Goal: Transaction & Acquisition: Purchase product/service

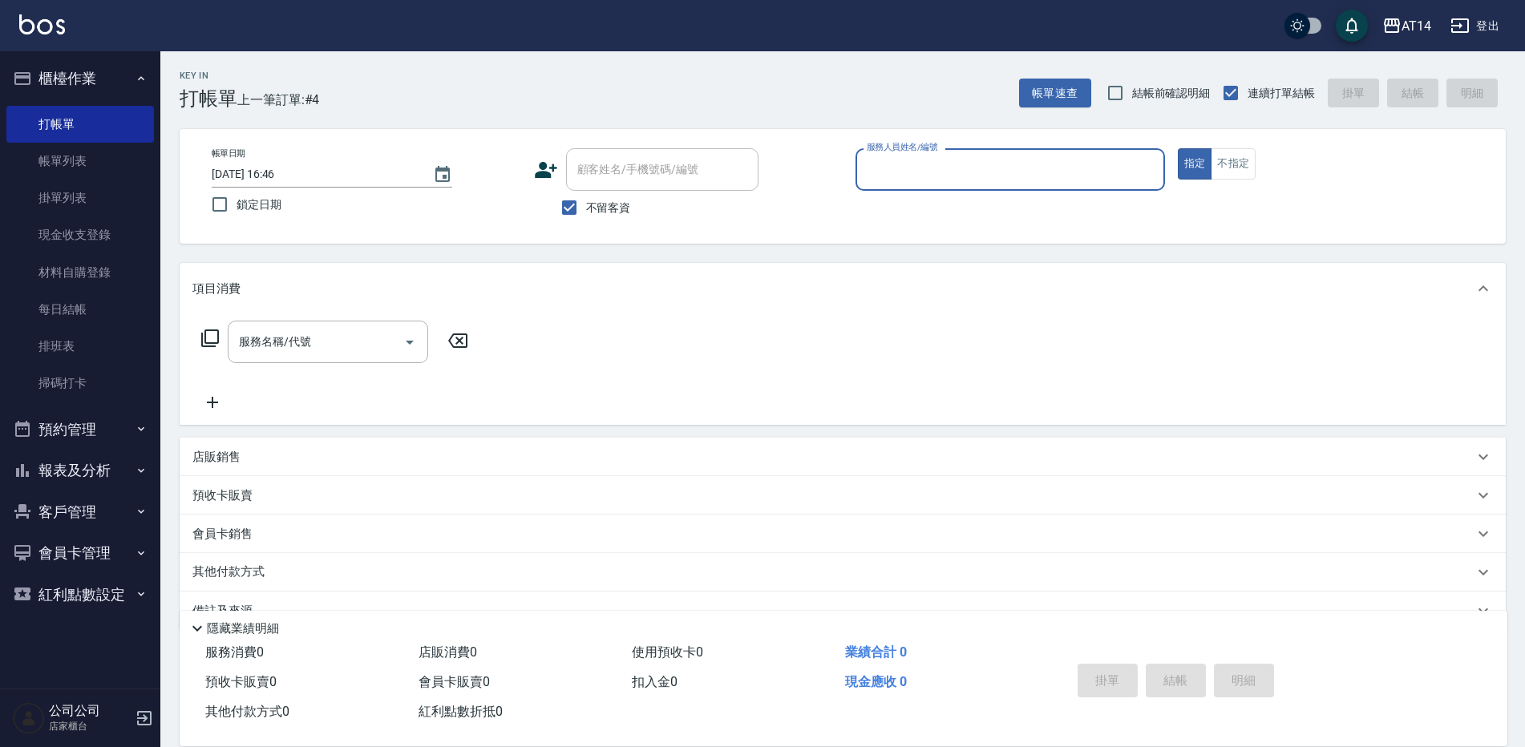
click at [86, 415] on button "預約管理" at bounding box center [79, 430] width 147 height 42
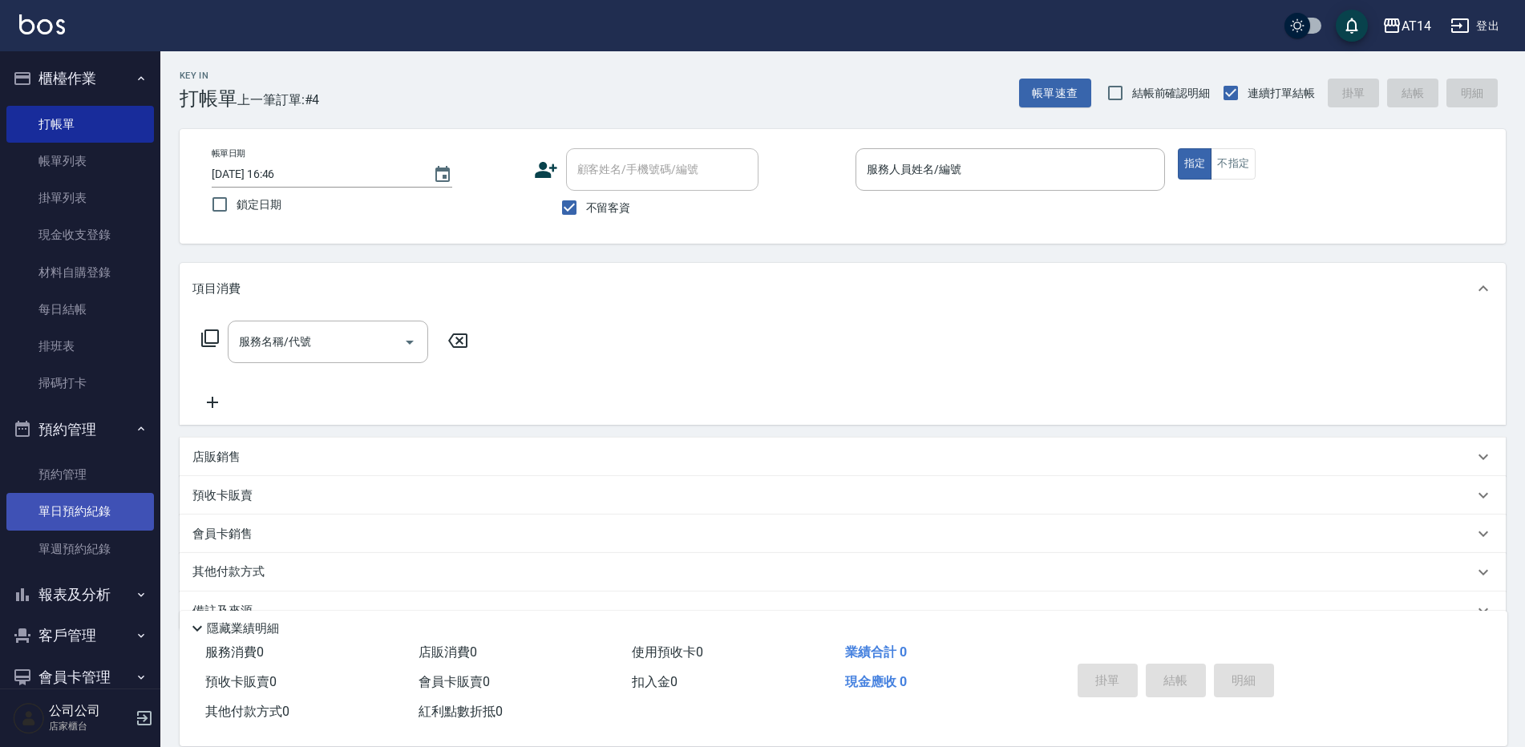
click at [106, 500] on link "單日預約紀錄" at bounding box center [79, 511] width 147 height 37
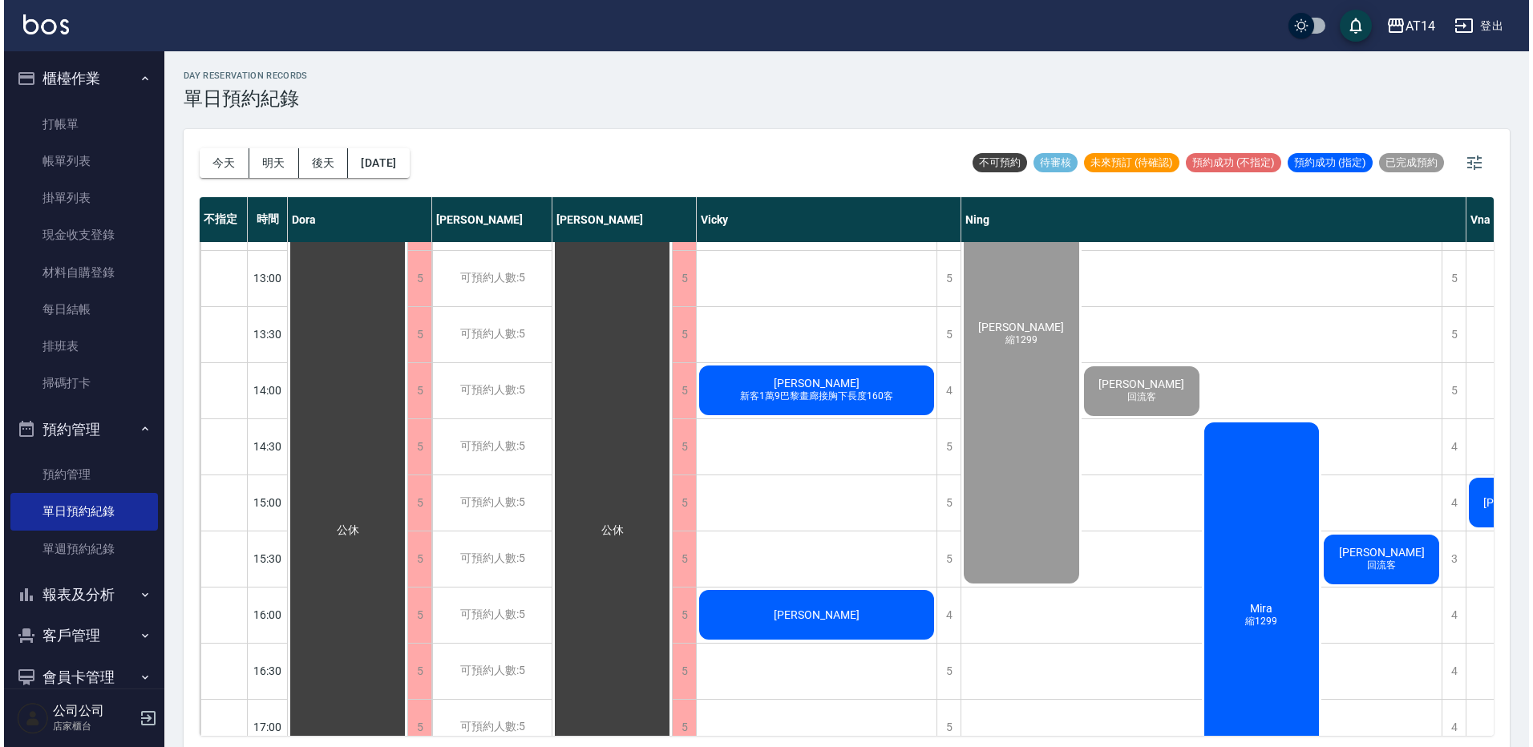
scroll to position [240, 0]
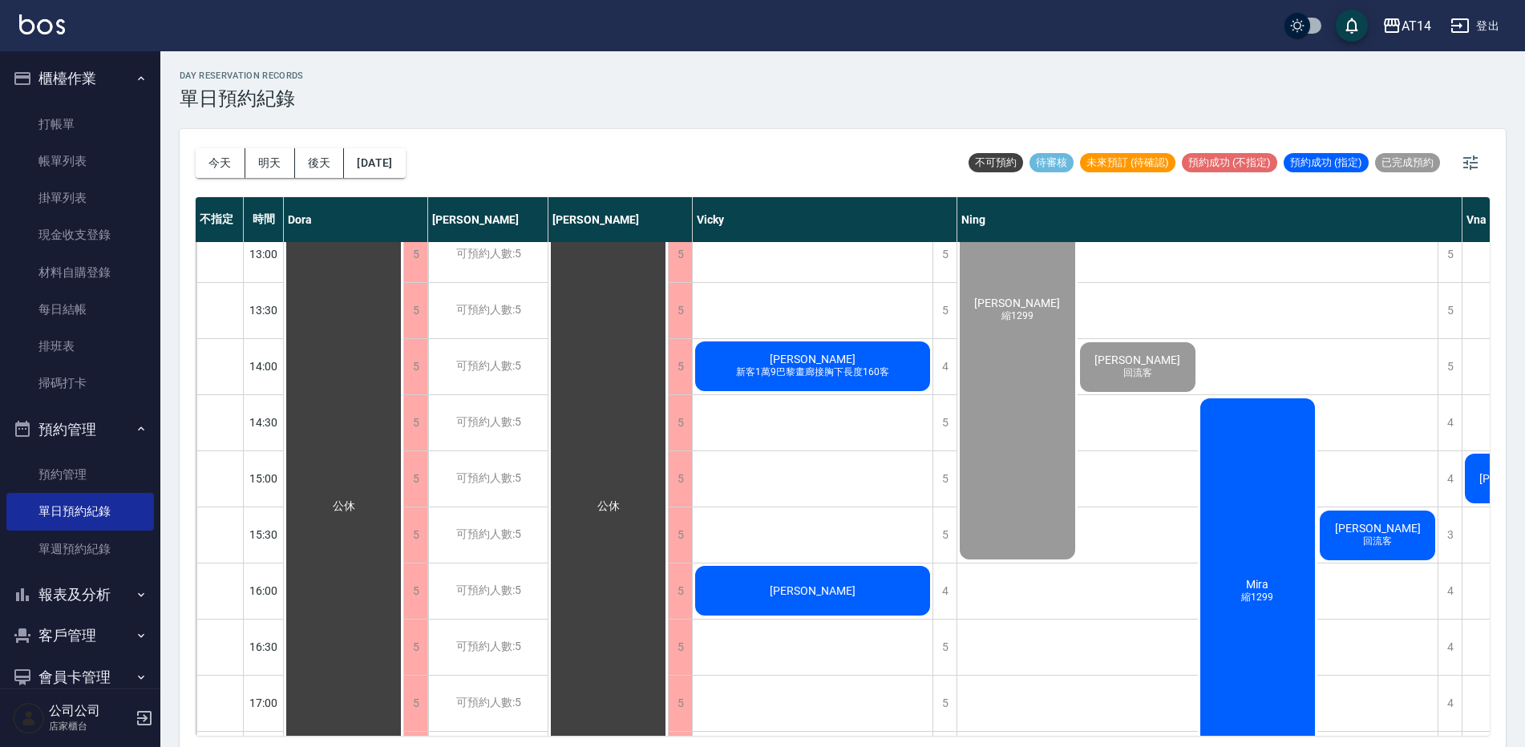
click at [1270, 530] on div "Mira 縮1299" at bounding box center [1258, 591] width 120 height 391
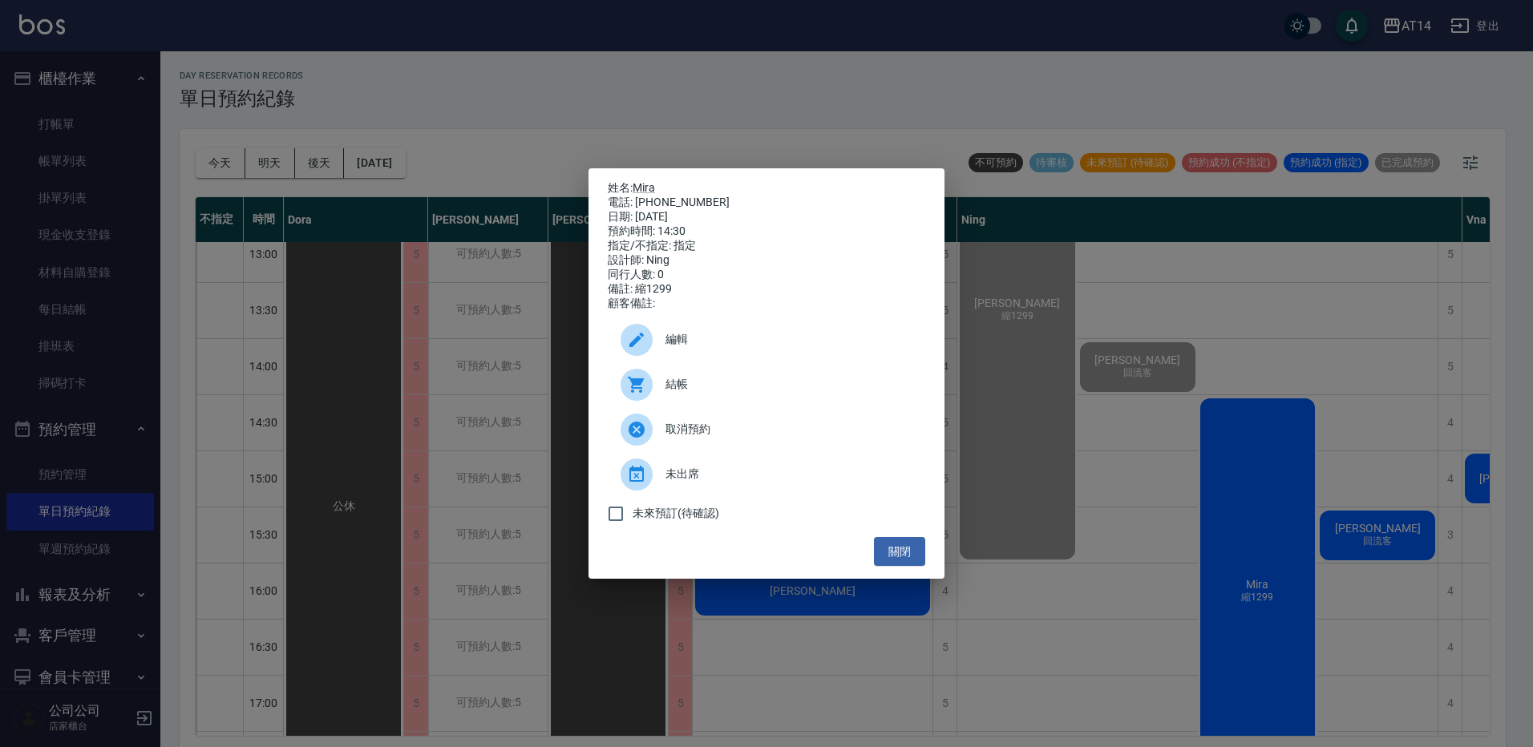
click at [804, 390] on span "結帳" at bounding box center [788, 384] width 247 height 17
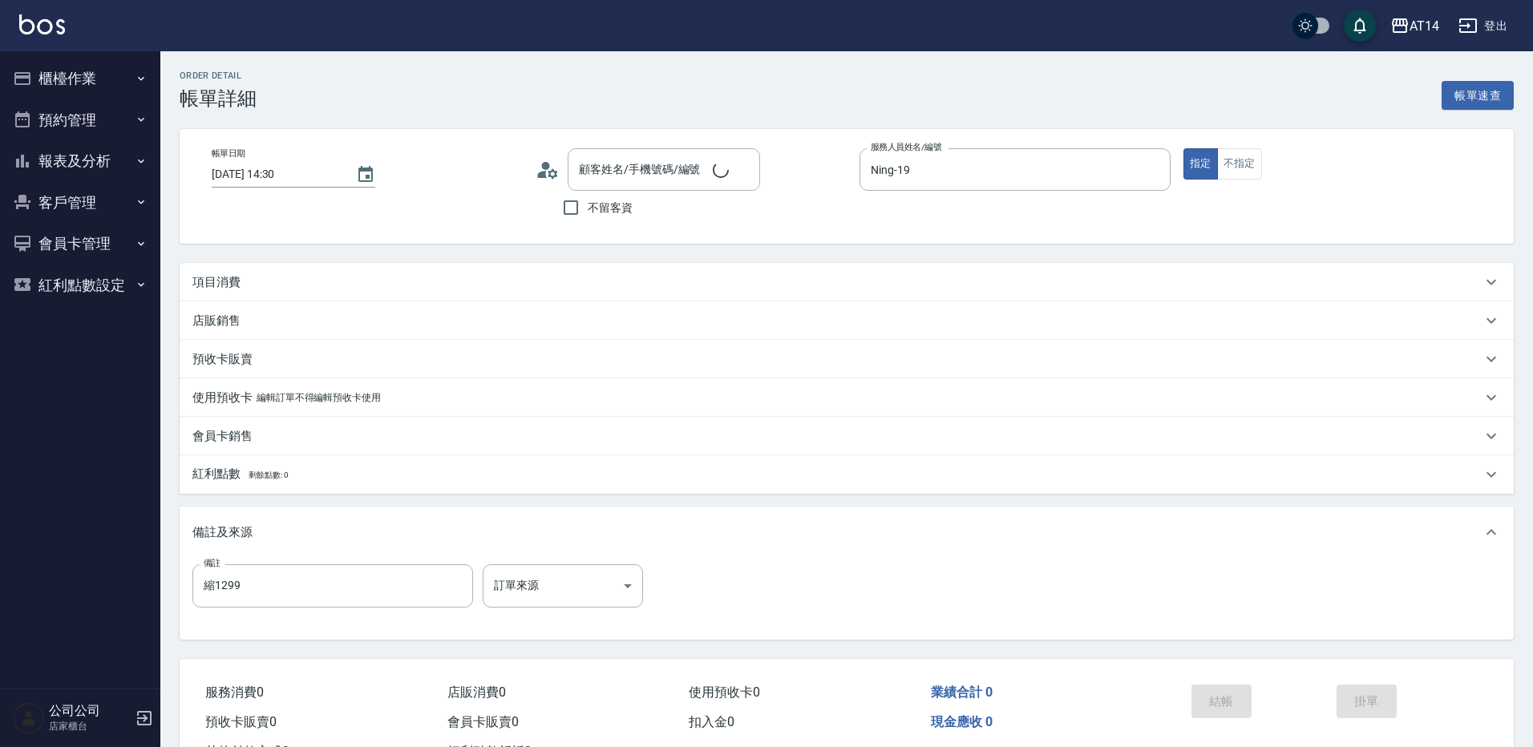
type input "[DATE] 14:30"
type input "Ning-19"
type input "縮1299"
type input "Mira/0976365313/null"
click at [574, 584] on body "AT14 登出 櫃檯作業 打帳單 帳單列表 掛單列表 現金收支登錄 材料自購登錄 每日結帳 排班表 掃碼打卡 預約管理 預約管理 單日預約紀錄 單週預約紀錄 …" at bounding box center [766, 403] width 1533 height 806
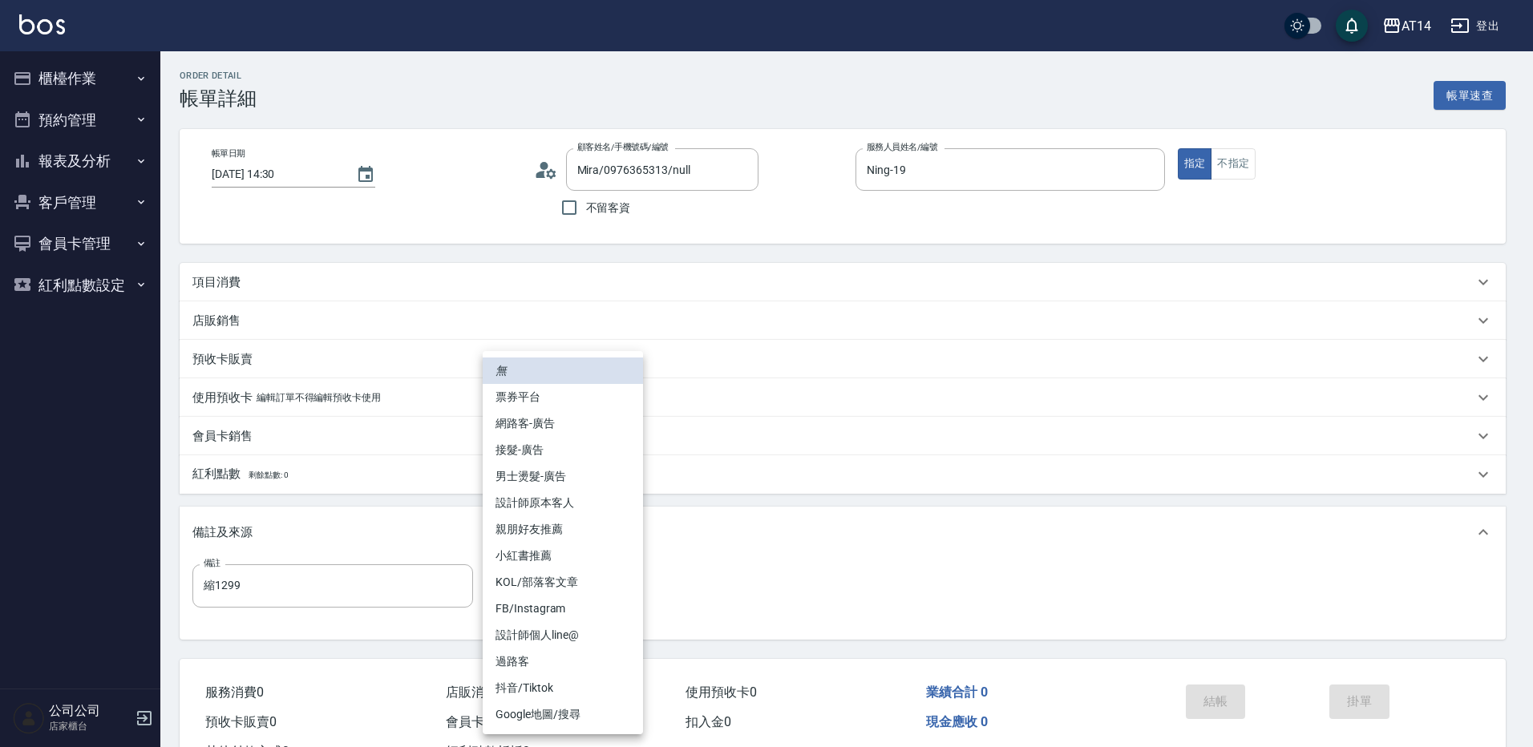
click at [565, 430] on li "網路客-廣告" at bounding box center [563, 423] width 160 height 26
type input "網路客-廣告"
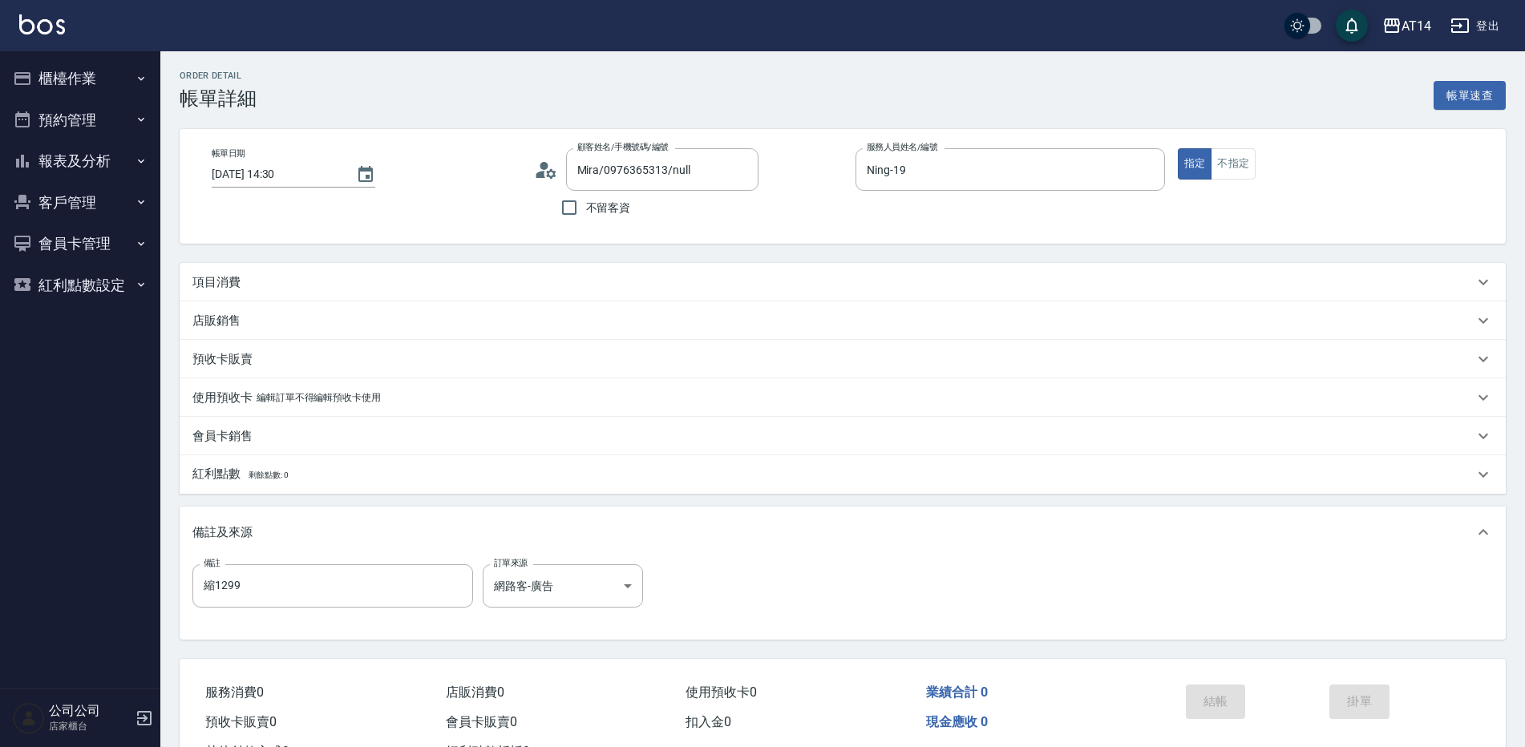
click at [331, 279] on div "項目消費" at bounding box center [832, 282] width 1281 height 17
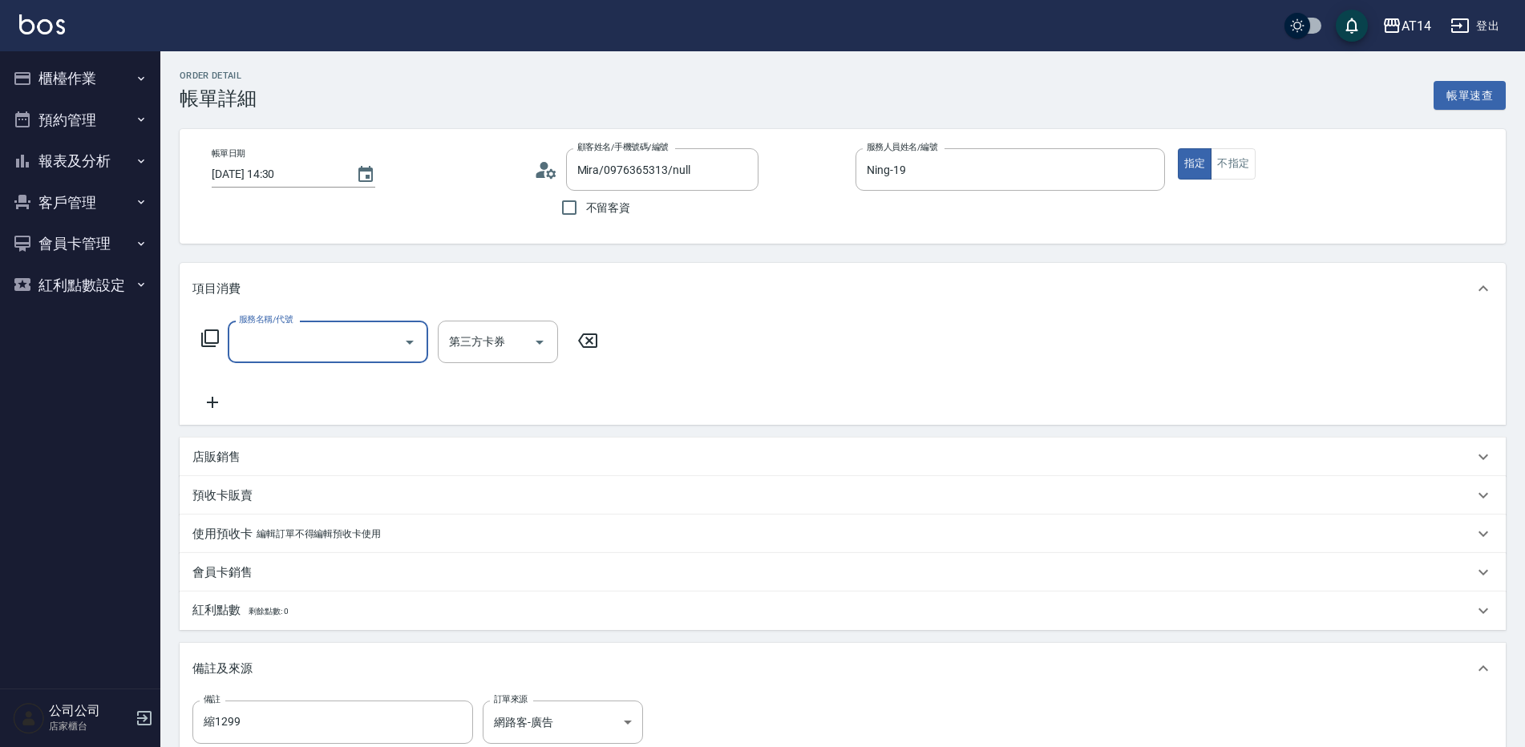
click at [323, 327] on div "服務名稱/代號" at bounding box center [328, 342] width 200 height 42
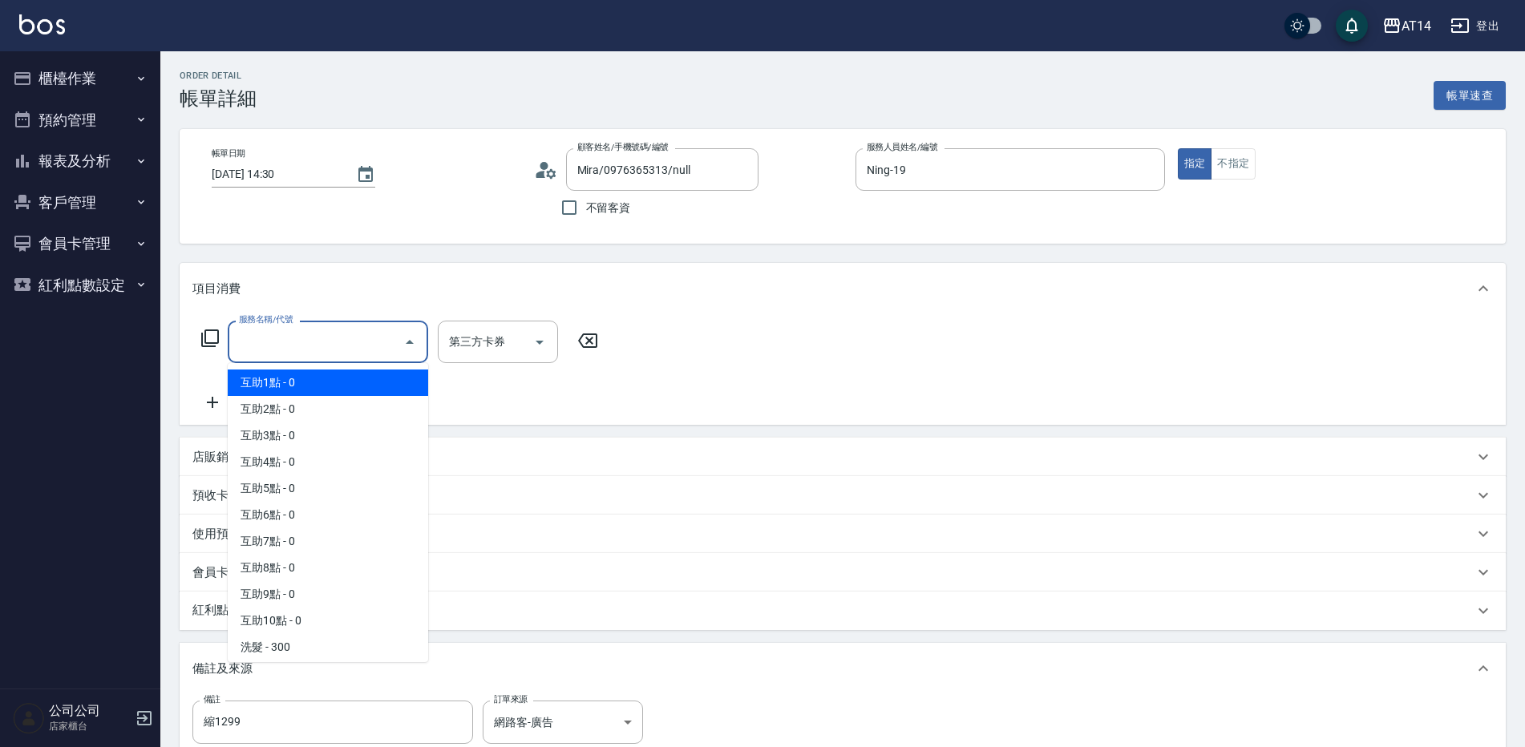
click at [354, 377] on span "互助1點 - 0" at bounding box center [328, 383] width 200 height 26
type input "互助1點(001)"
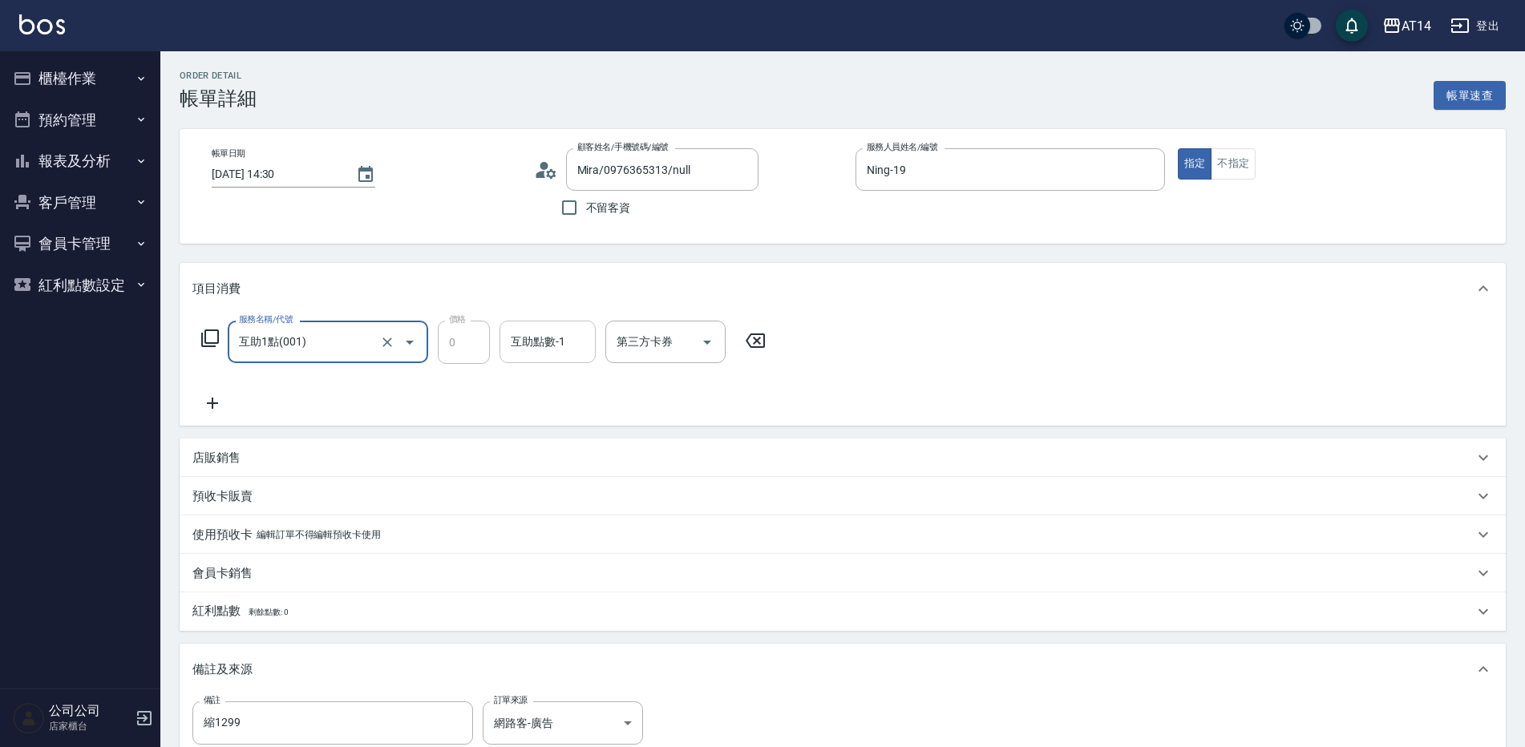
click at [584, 328] on input "互助點數-1" at bounding box center [548, 342] width 82 height 28
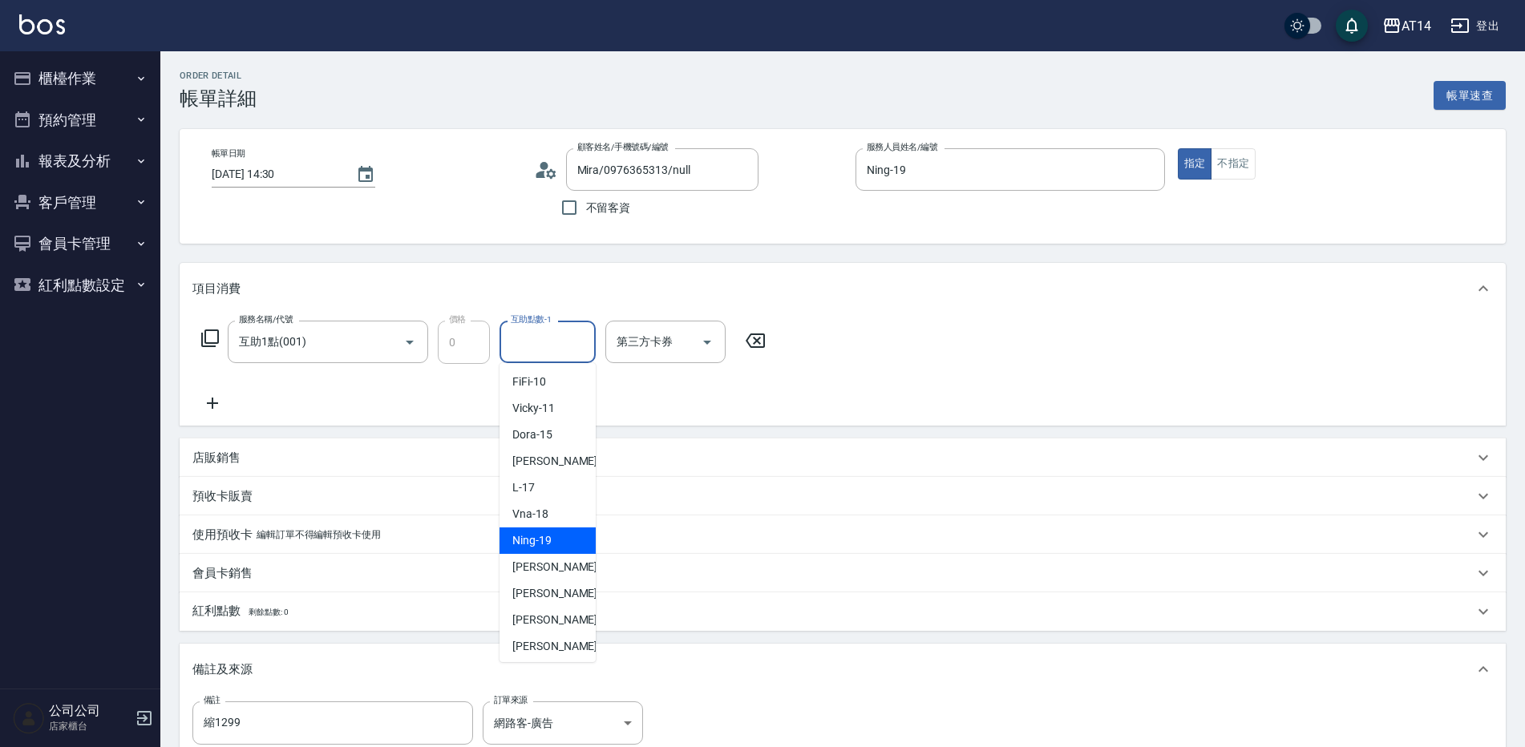
scroll to position [160, 0]
drag, startPoint x: 554, startPoint y: 639, endPoint x: 425, endPoint y: 543, distance: 160.5
click at [554, 637] on span "[PERSON_NAME] -63" at bounding box center [562, 645] width 101 height 17
type input "[PERSON_NAME]-63"
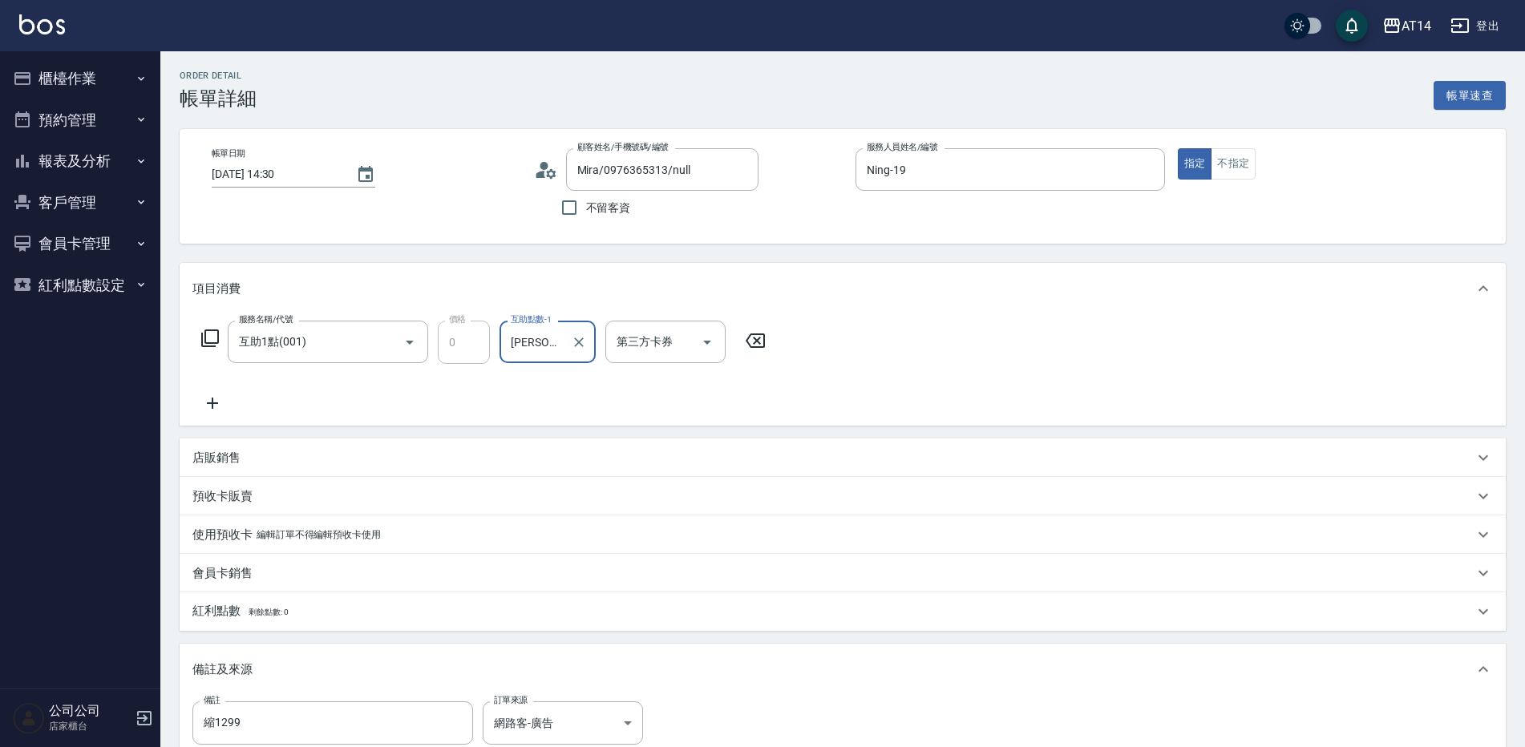
click at [211, 405] on icon at bounding box center [212, 403] width 40 height 19
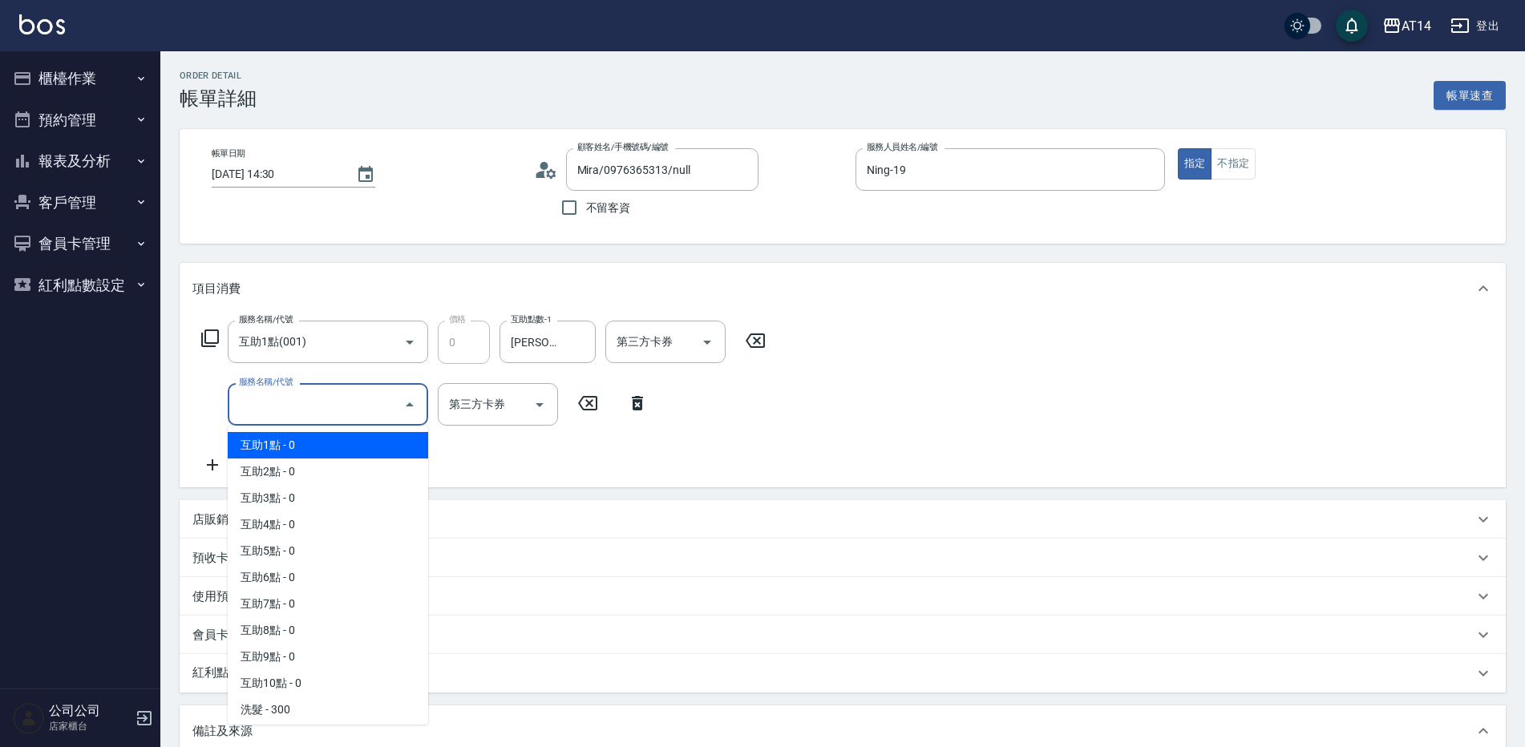
click at [305, 396] on input "服務名稱/代號" at bounding box center [316, 404] width 162 height 28
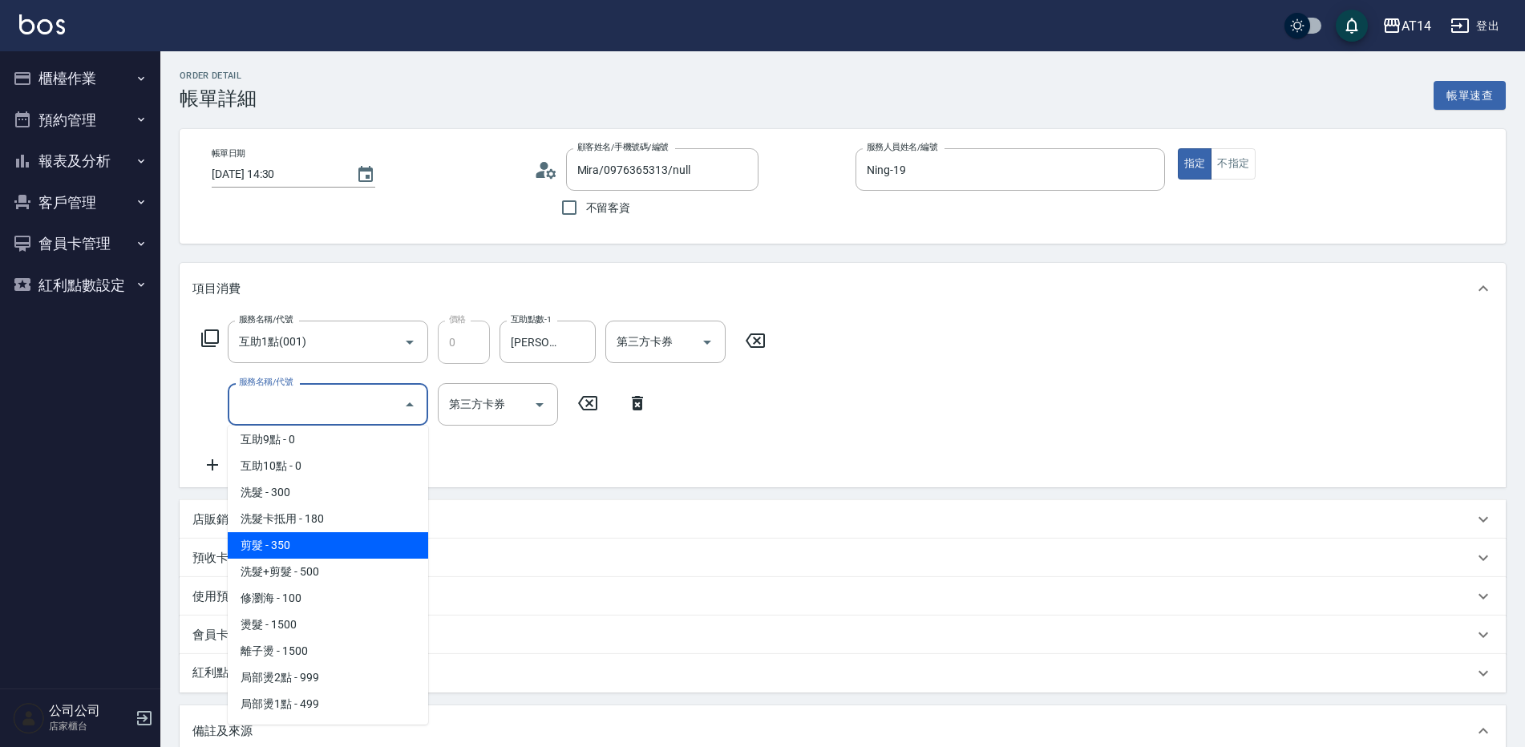
scroll to position [240, 0]
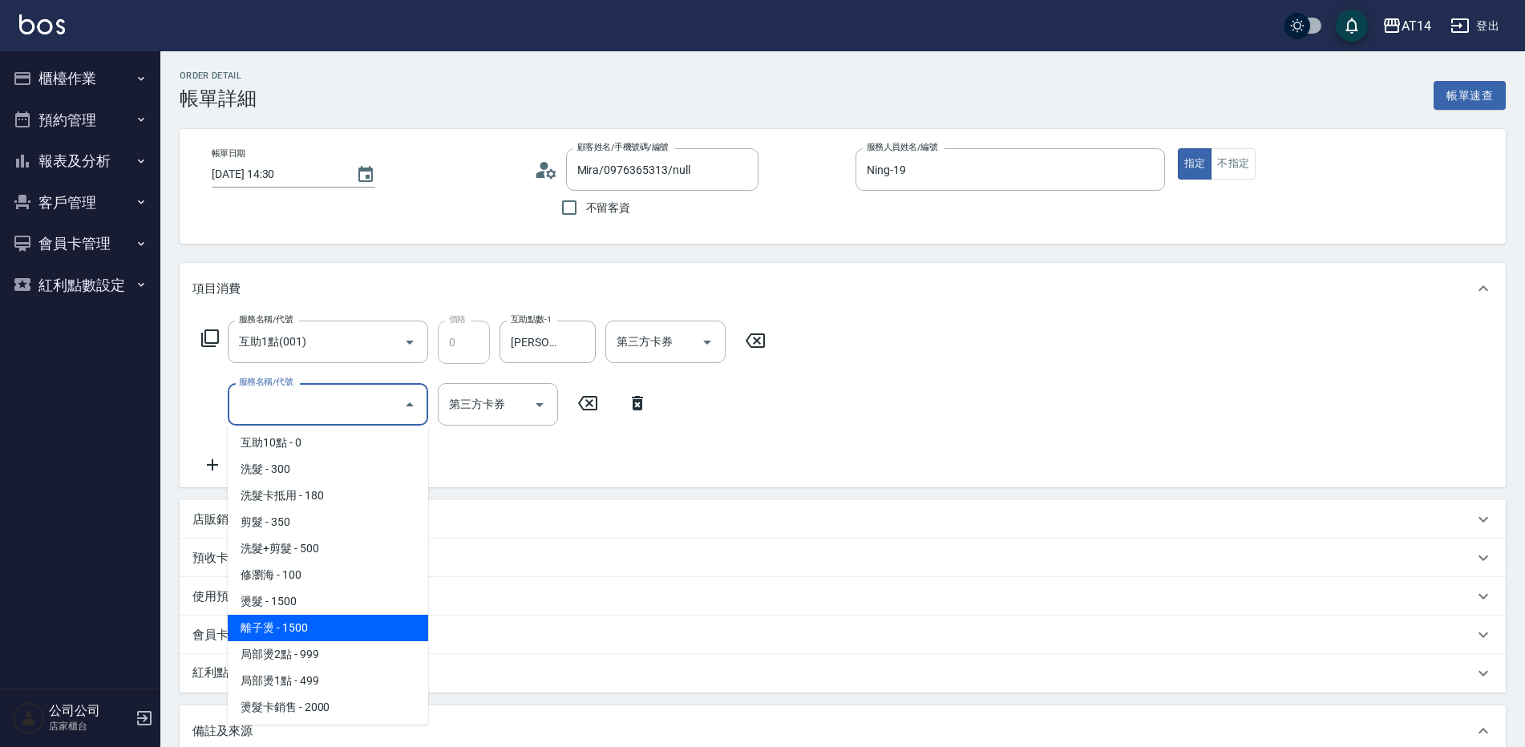
click at [320, 622] on span "離子燙 - 1500" at bounding box center [328, 628] width 200 height 26
type input "3"
type input "離子燙(032)"
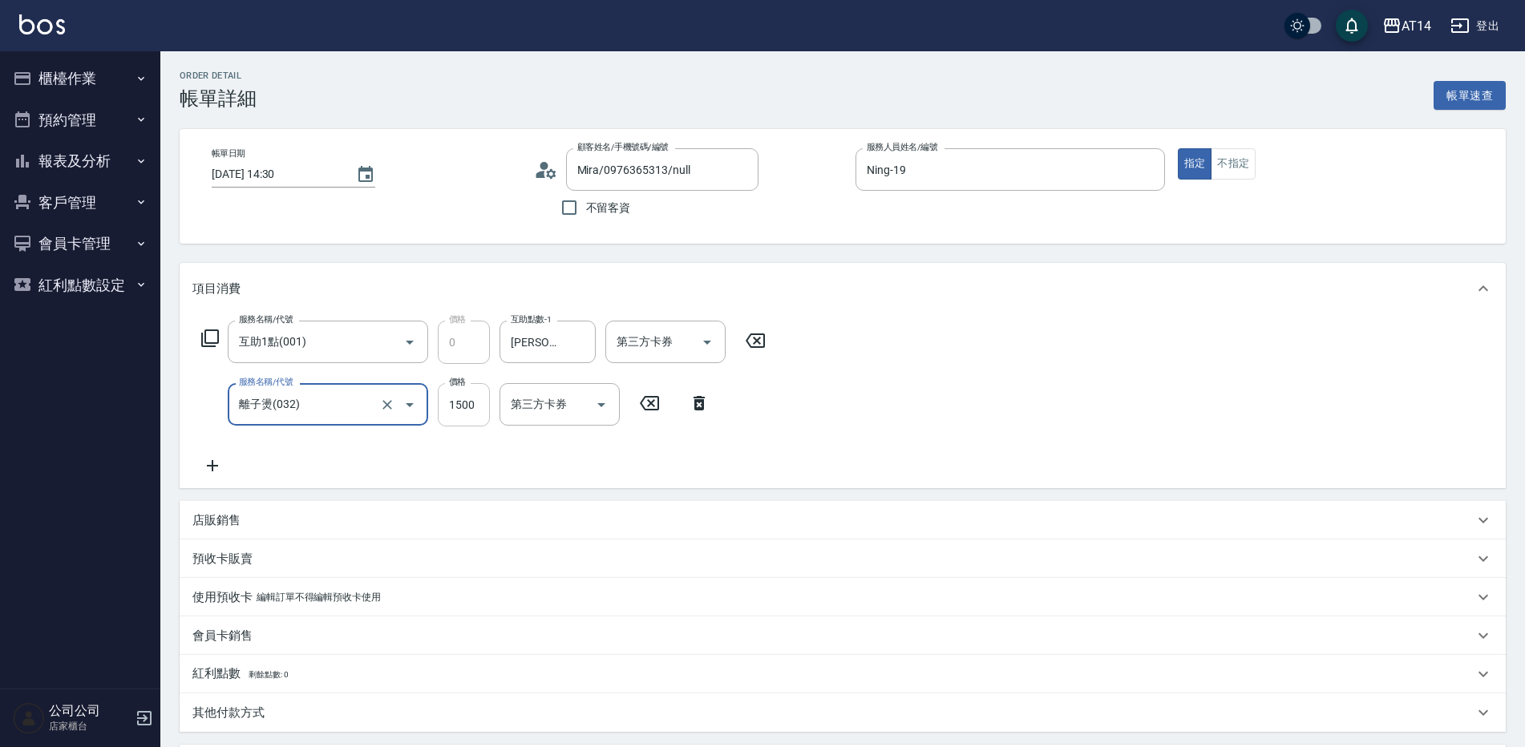
drag, startPoint x: 463, startPoint y: 408, endPoint x: 473, endPoint y: 415, distance: 12.0
click at [463, 408] on input "1500" at bounding box center [464, 404] width 52 height 43
type input "1"
type input "0"
type input "1299"
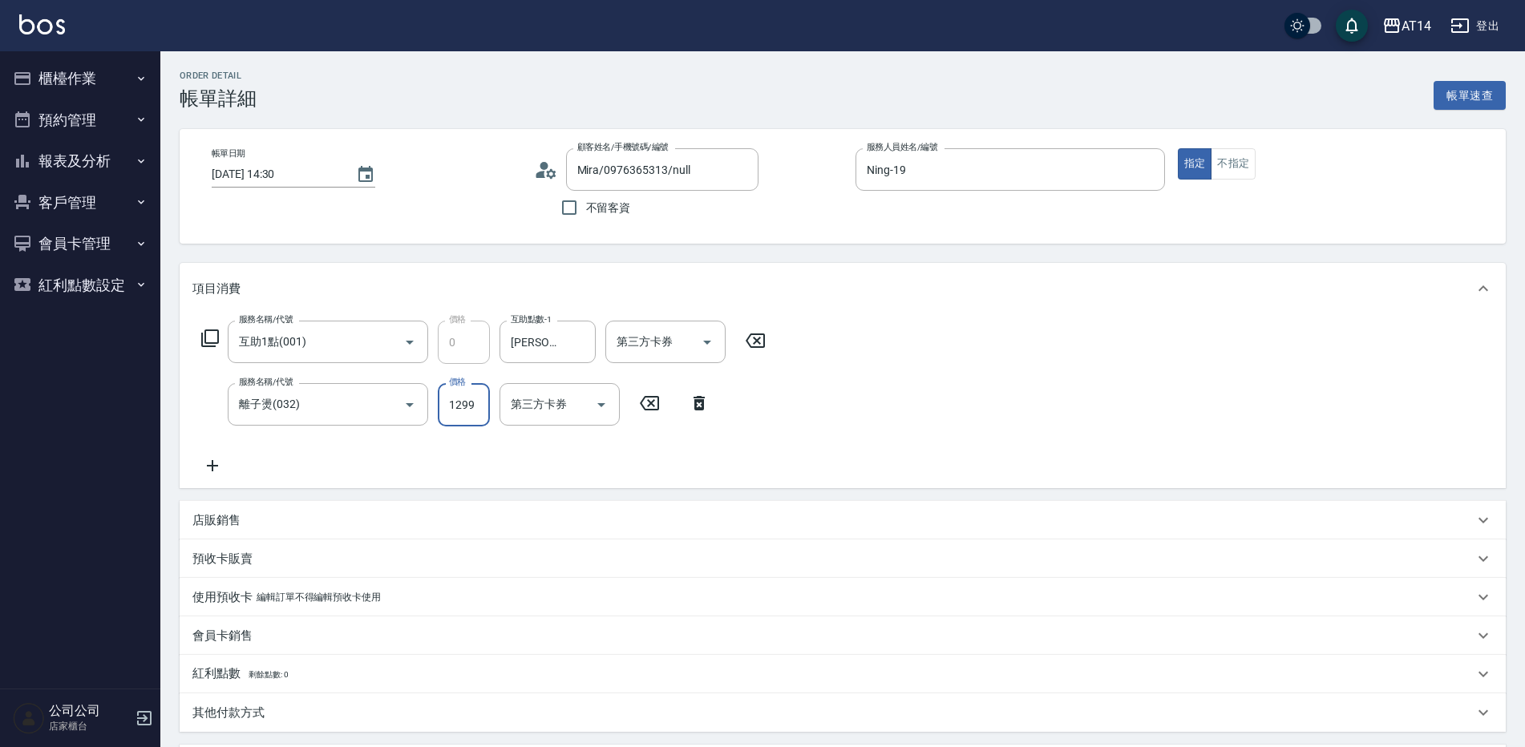
type input "3"
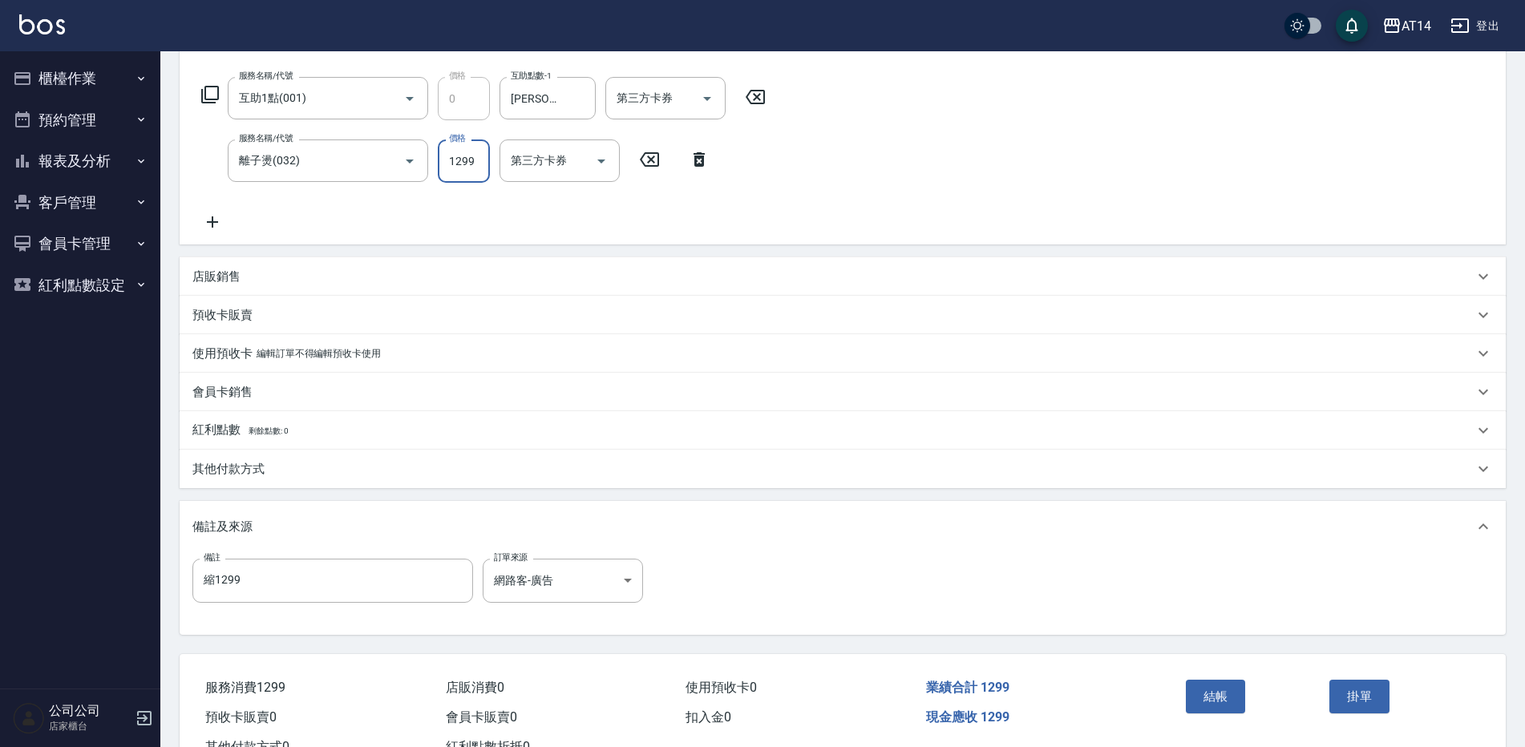
scroll to position [305, 0]
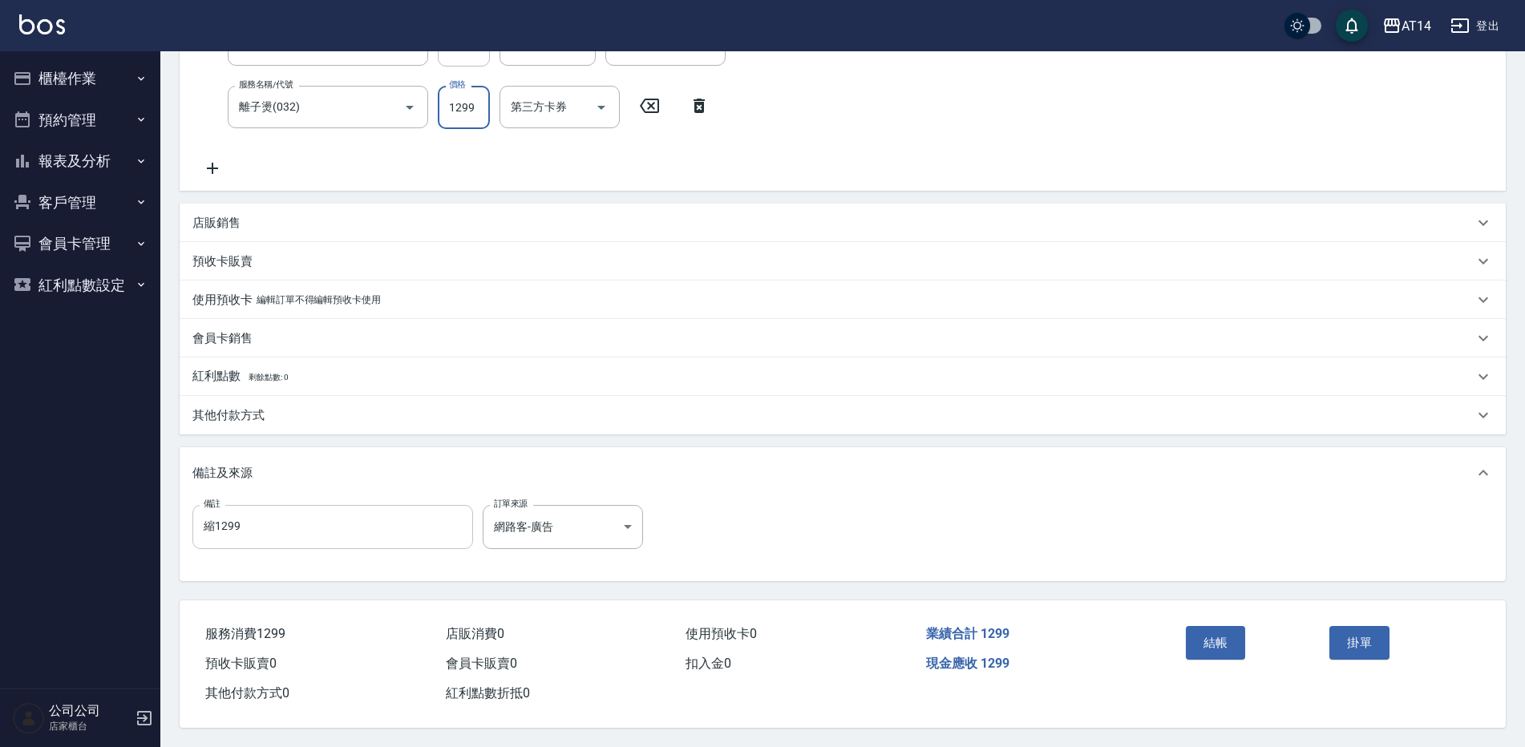
type input "1299"
drag, startPoint x: 304, startPoint y: 535, endPoint x: 192, endPoint y: 547, distance: 113.0
click at [192, 547] on div "備註 縮1299 備註 訂單來源 網路客-廣告 網路客-廣告 訂單來源" at bounding box center [843, 540] width 1326 height 82
click at [1218, 634] on button "結帳" at bounding box center [1216, 643] width 60 height 34
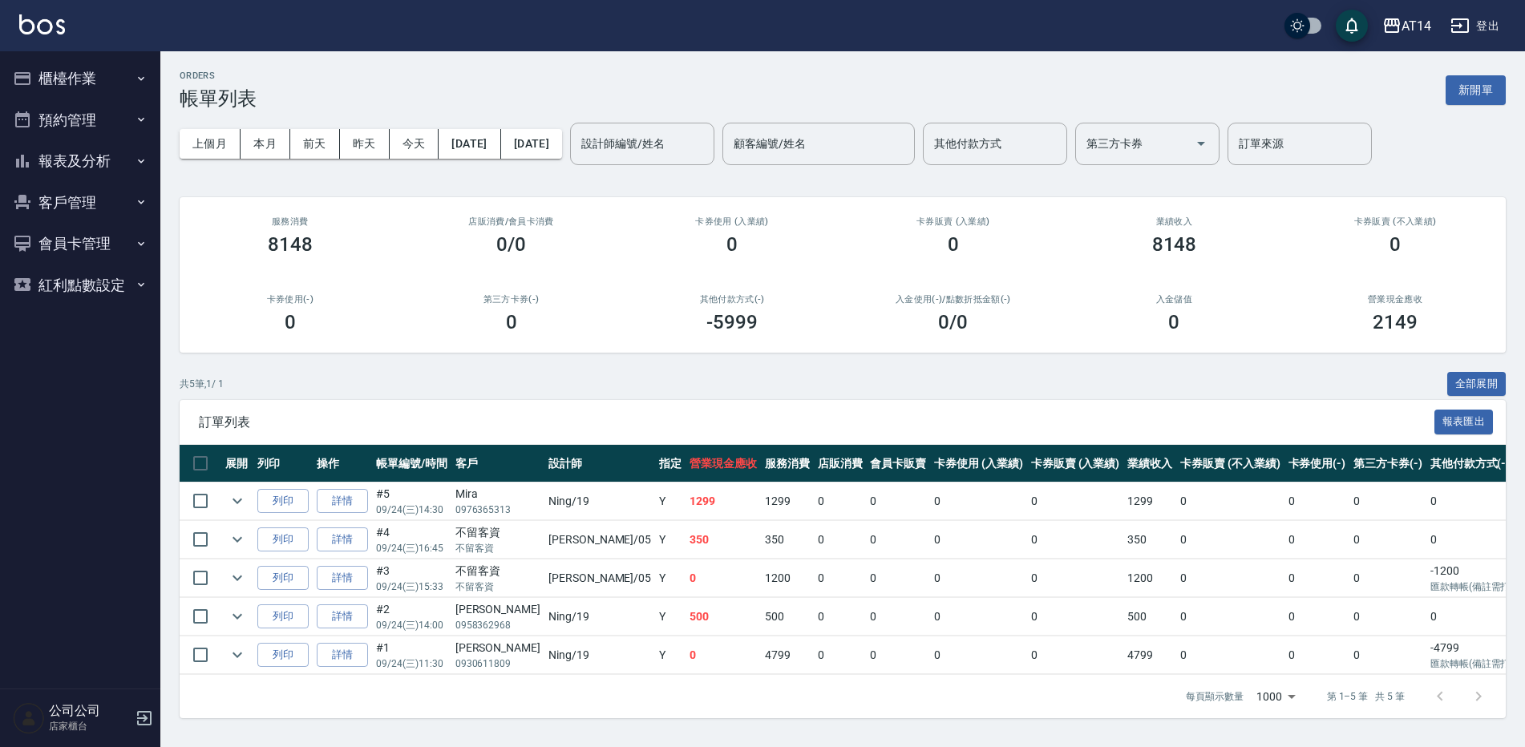
click at [84, 72] on button "櫃檯作業" at bounding box center [79, 79] width 147 height 42
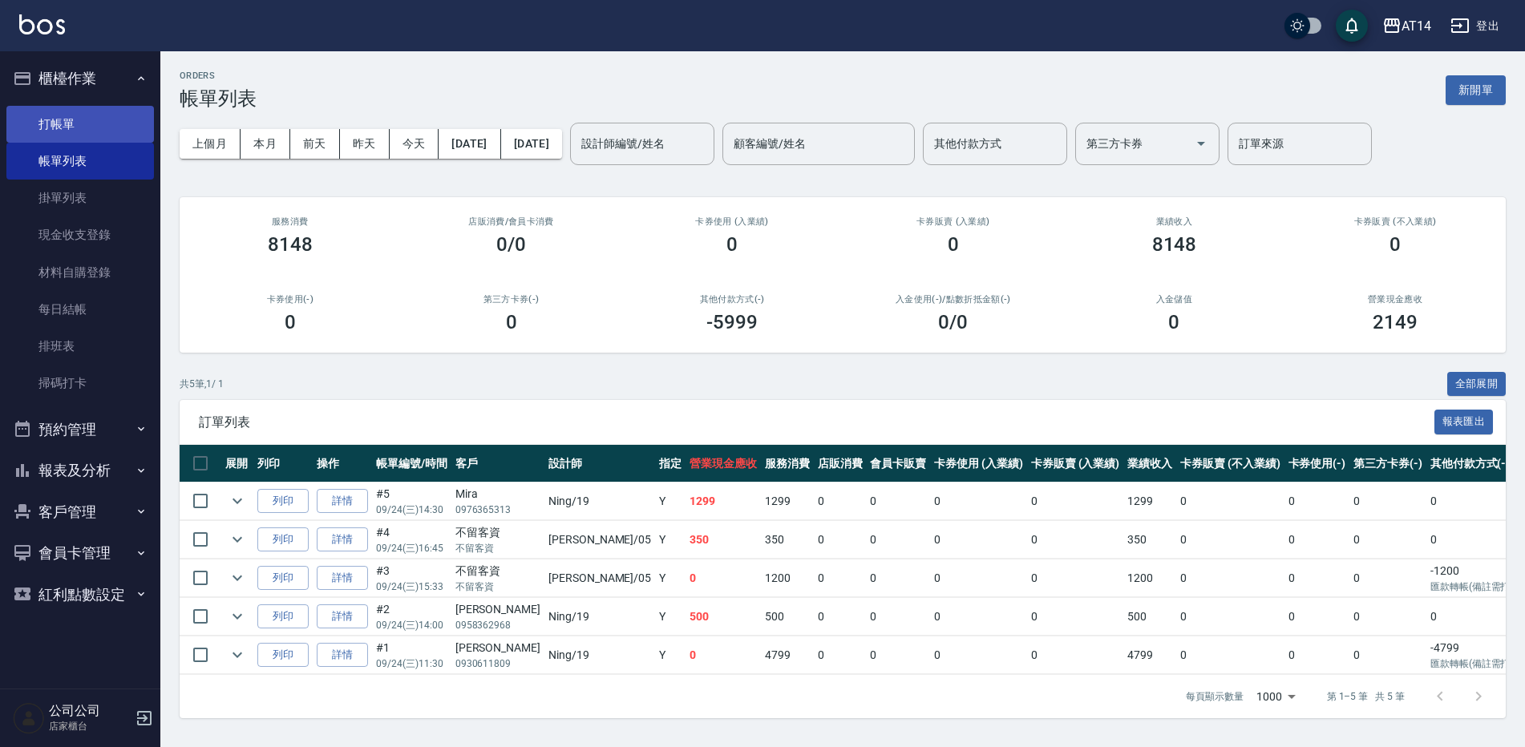
click at [70, 119] on link "打帳單" at bounding box center [79, 124] width 147 height 37
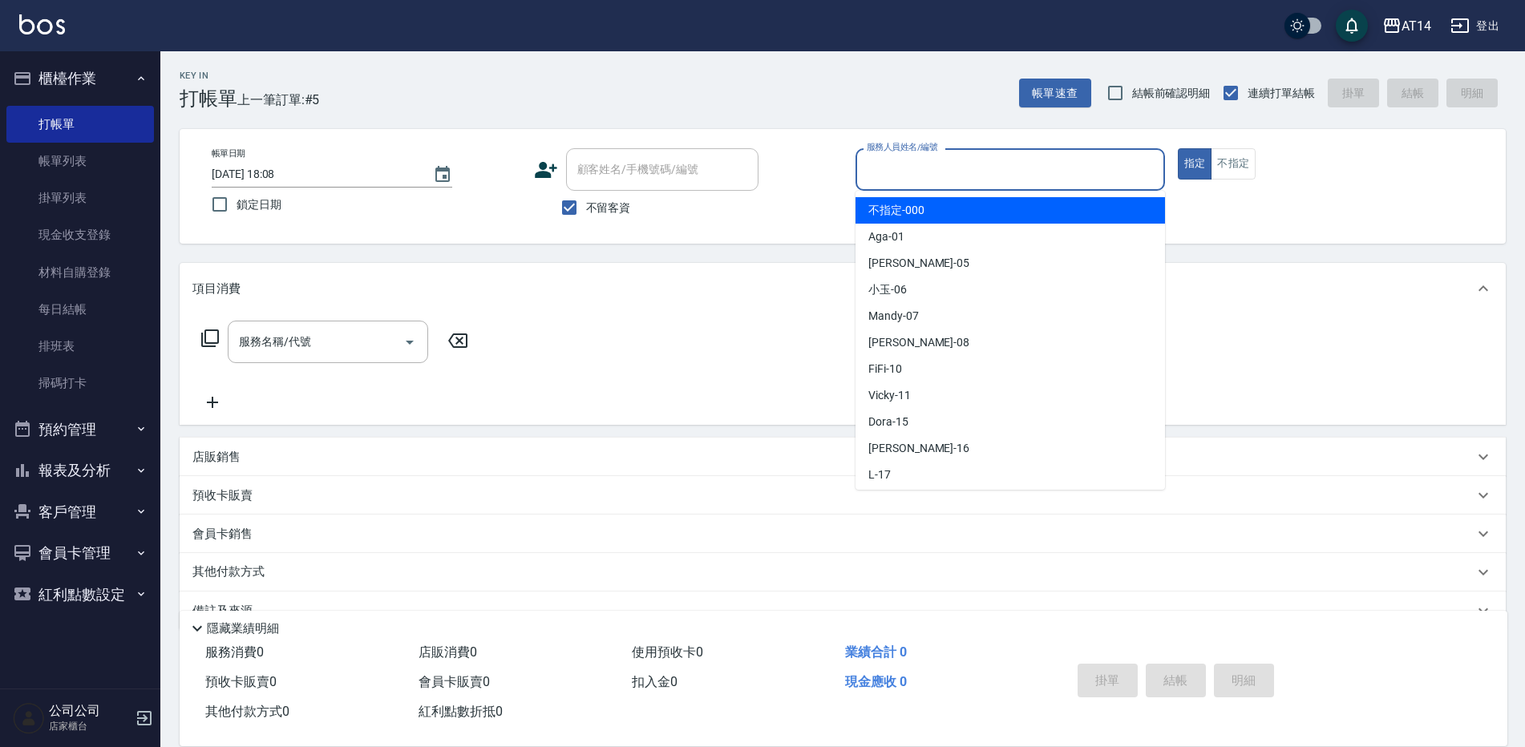
click at [922, 170] on input "服務人員姓名/編號" at bounding box center [1009, 170] width 295 height 28
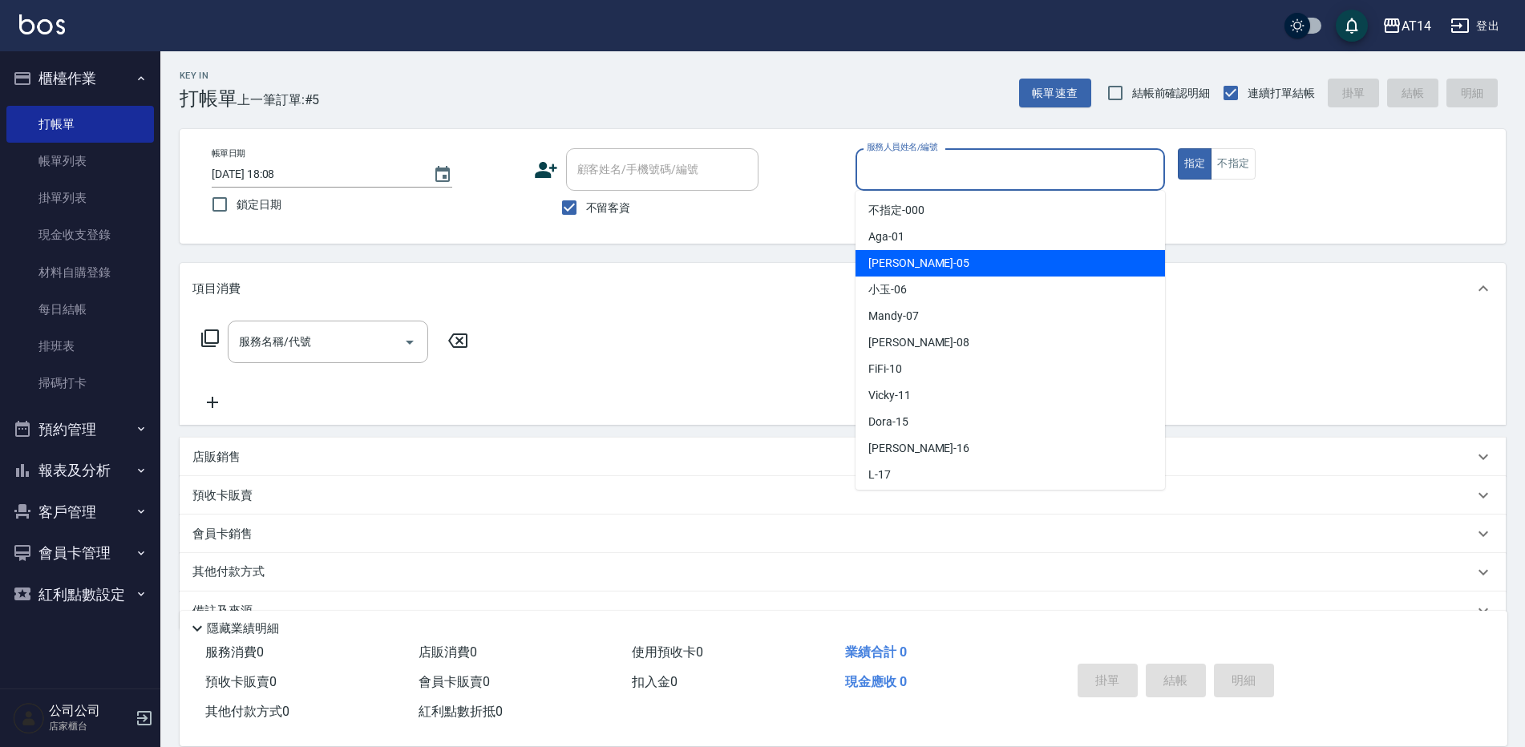
click at [917, 269] on div "Patty -05" at bounding box center [1009, 263] width 309 height 26
type input "Patty-05"
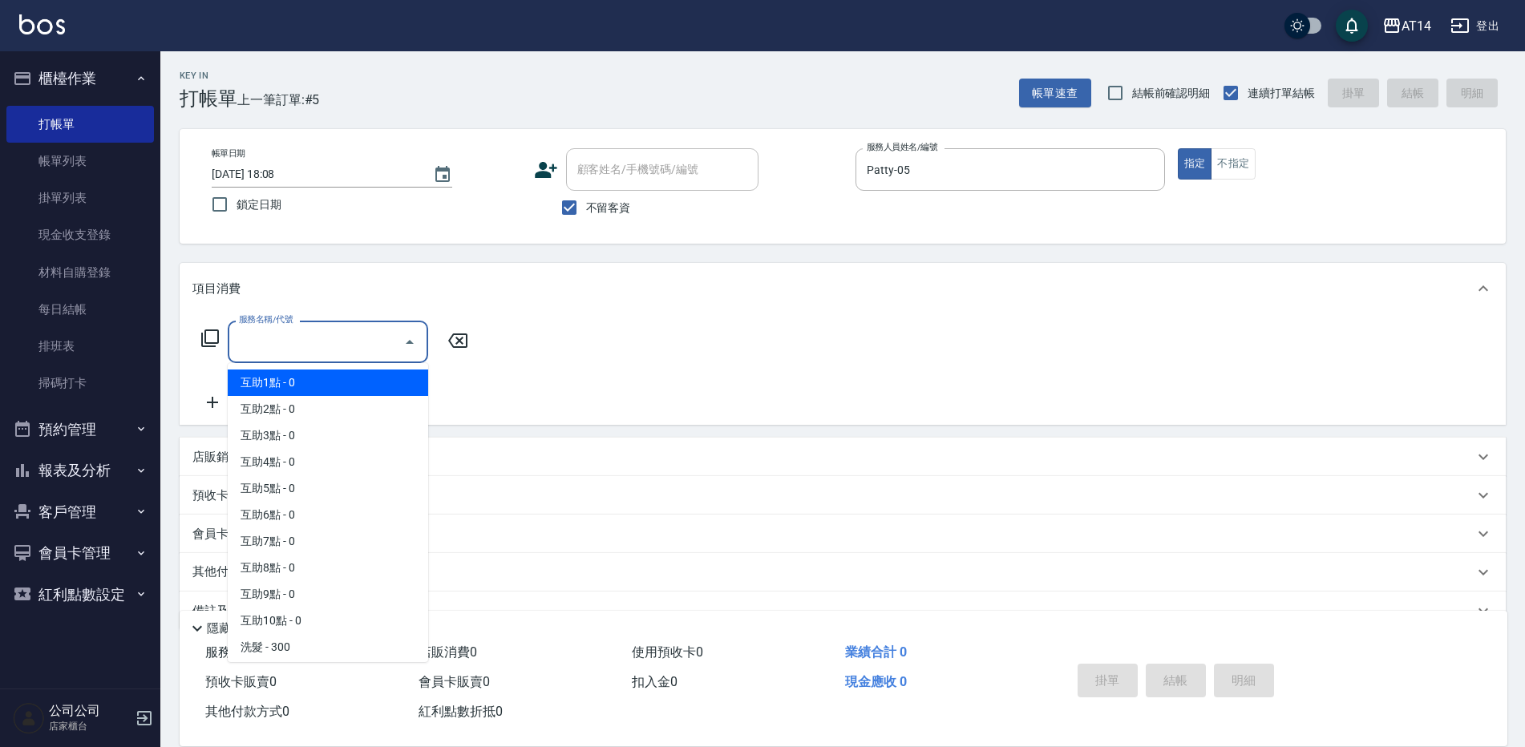
click at [297, 348] on div "服務名稱/代號 服務名稱/代號" at bounding box center [328, 342] width 200 height 42
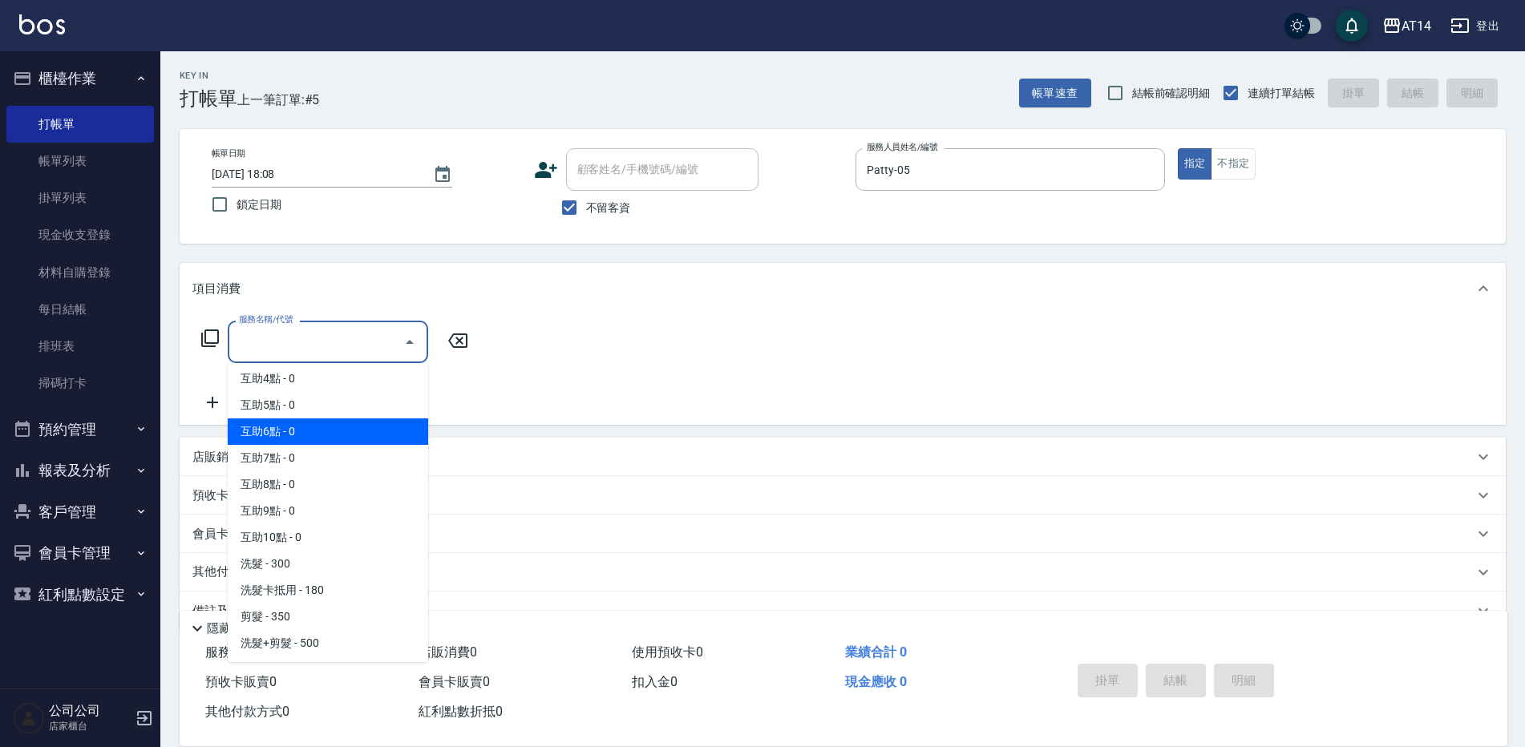
scroll to position [160, 0]
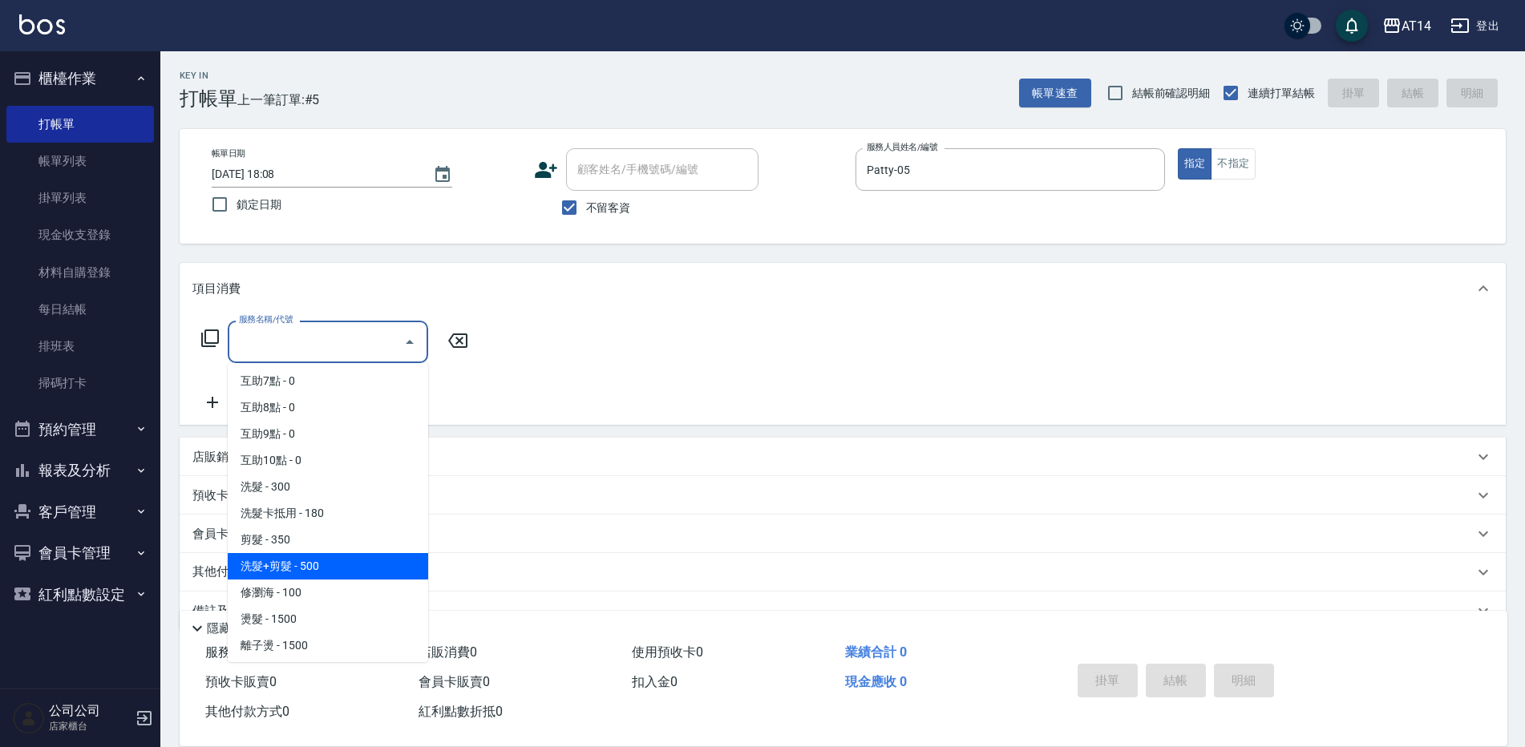
click at [307, 563] on span "洗髮+剪髮 - 500" at bounding box center [328, 566] width 200 height 26
type input "洗髮+剪髮(022)"
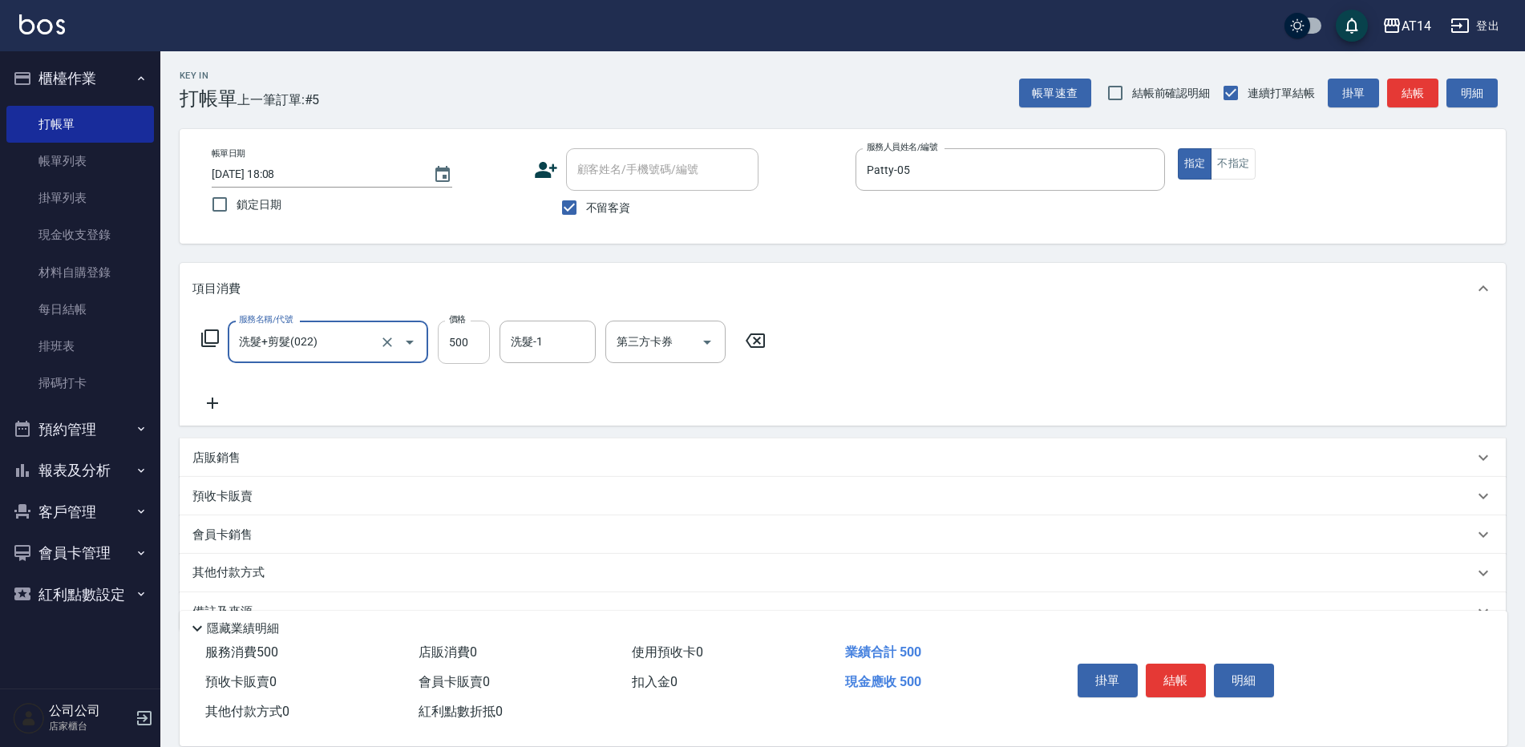
click at [463, 338] on input "500" at bounding box center [464, 342] width 52 height 43
type input "700"
click at [207, 401] on icon at bounding box center [212, 403] width 40 height 19
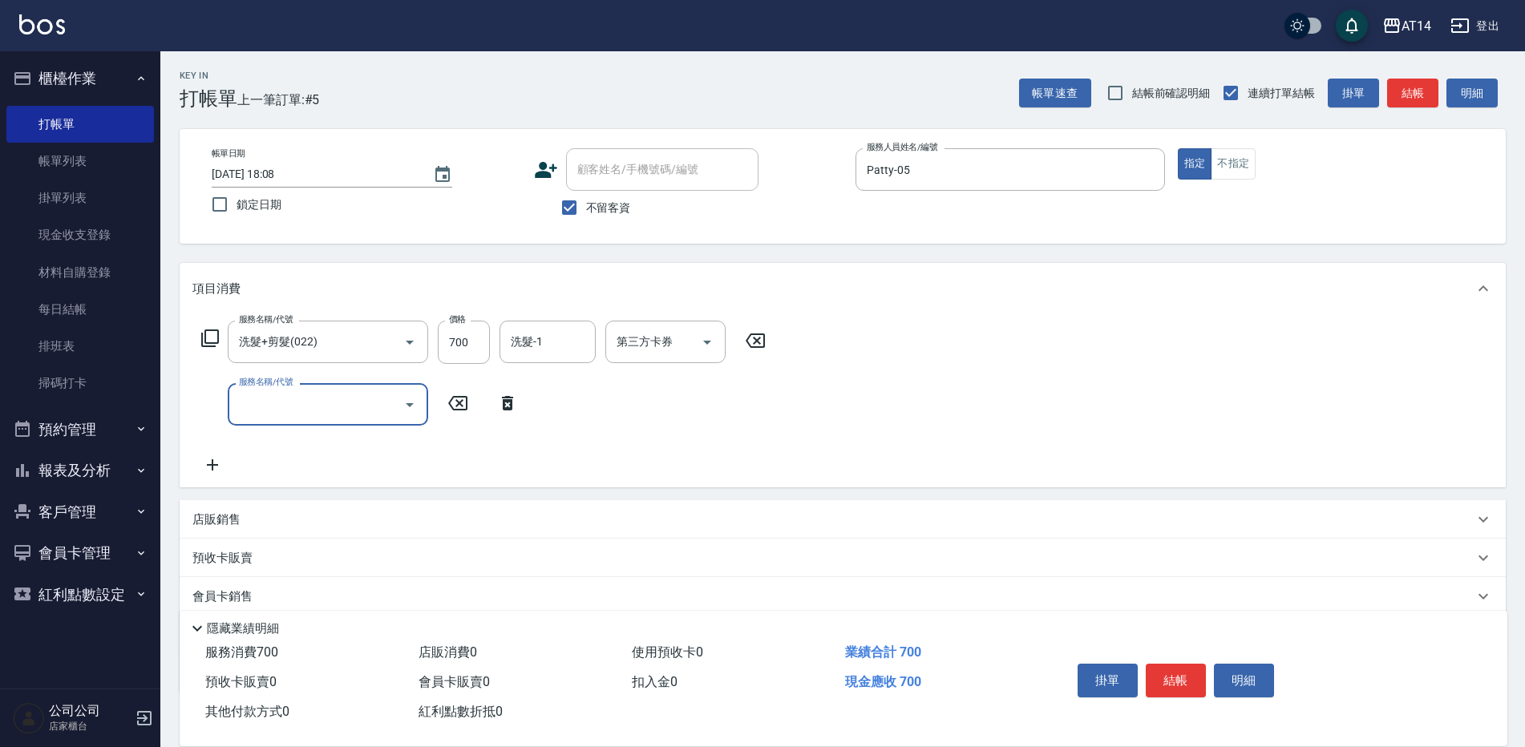
click at [252, 403] on input "服務名稱/代號" at bounding box center [316, 404] width 162 height 28
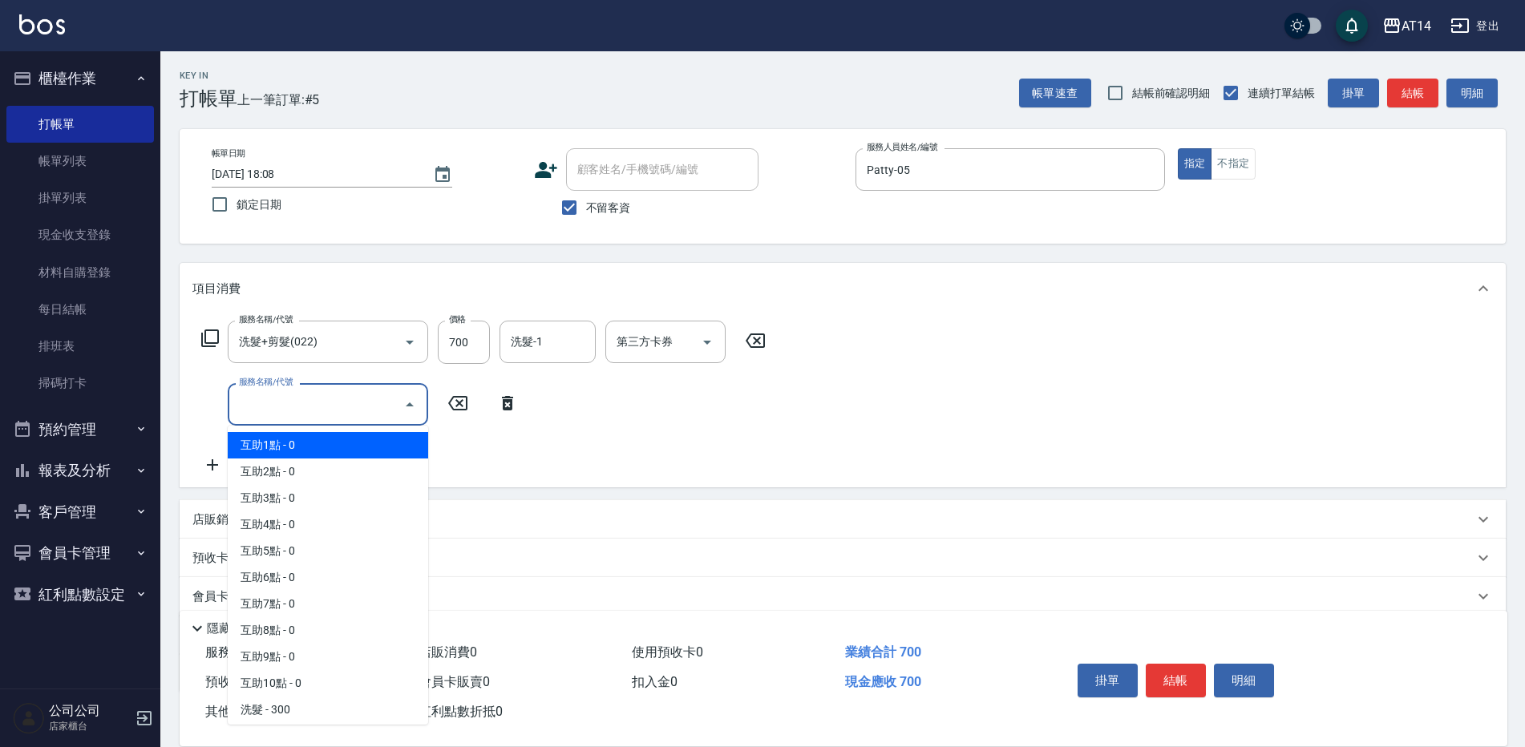
click at [276, 444] on span "互助1點 - 0" at bounding box center [328, 445] width 200 height 26
type input "互助1點(001)"
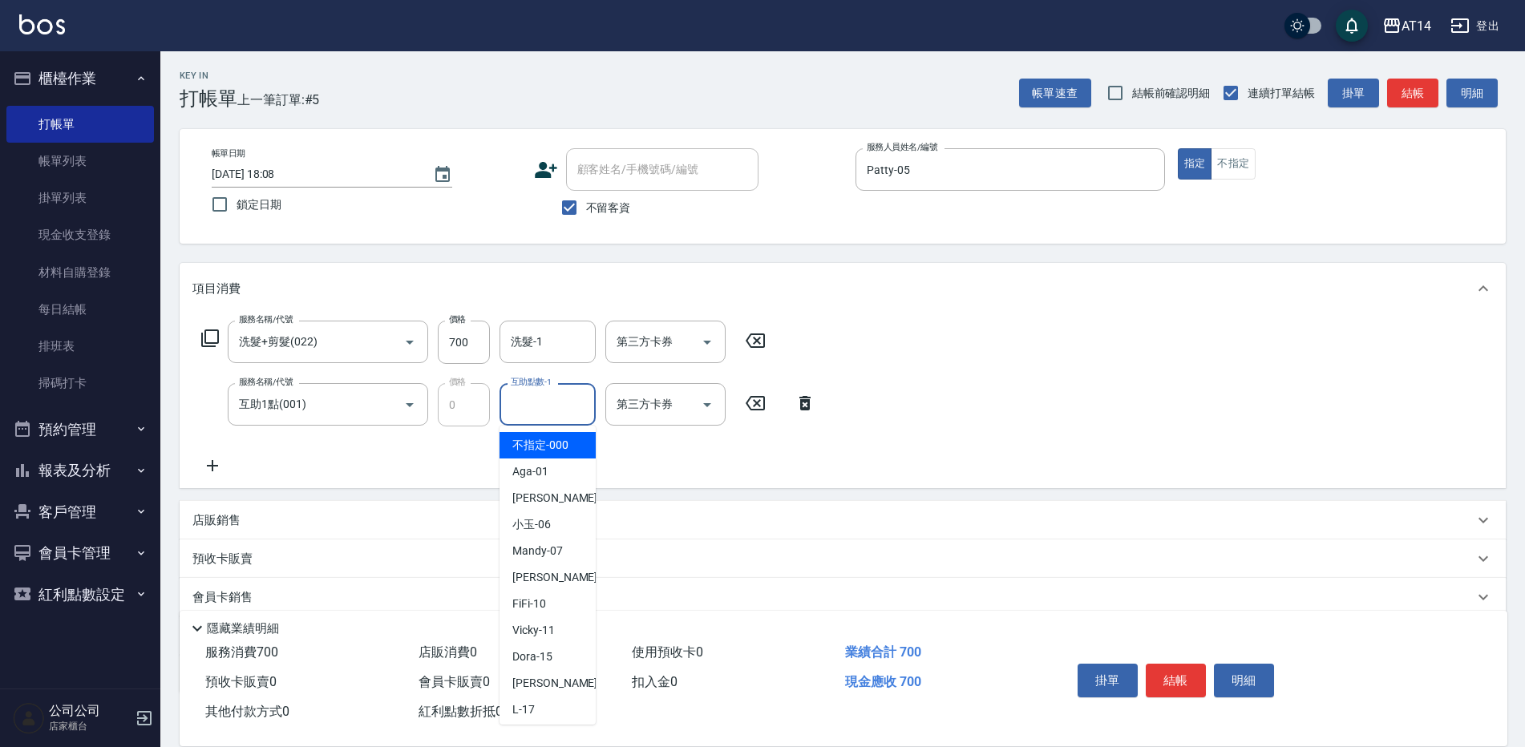
click at [563, 414] on input "互助點數-1" at bounding box center [548, 404] width 82 height 28
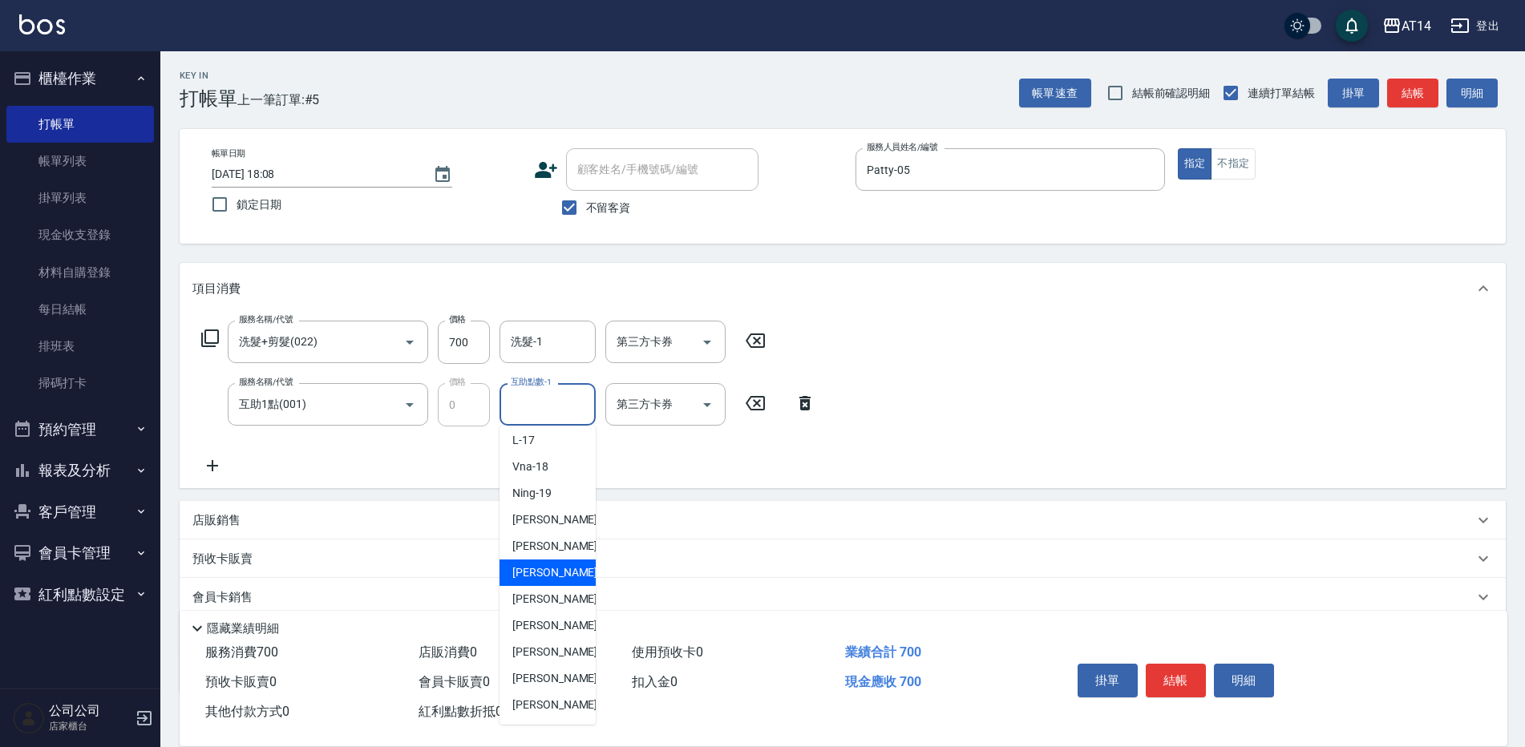
scroll to position [296, 0]
click at [569, 669] on div "[PERSON_NAME]-67" at bounding box center [547, 678] width 96 height 26
type input "趙苡晴-67"
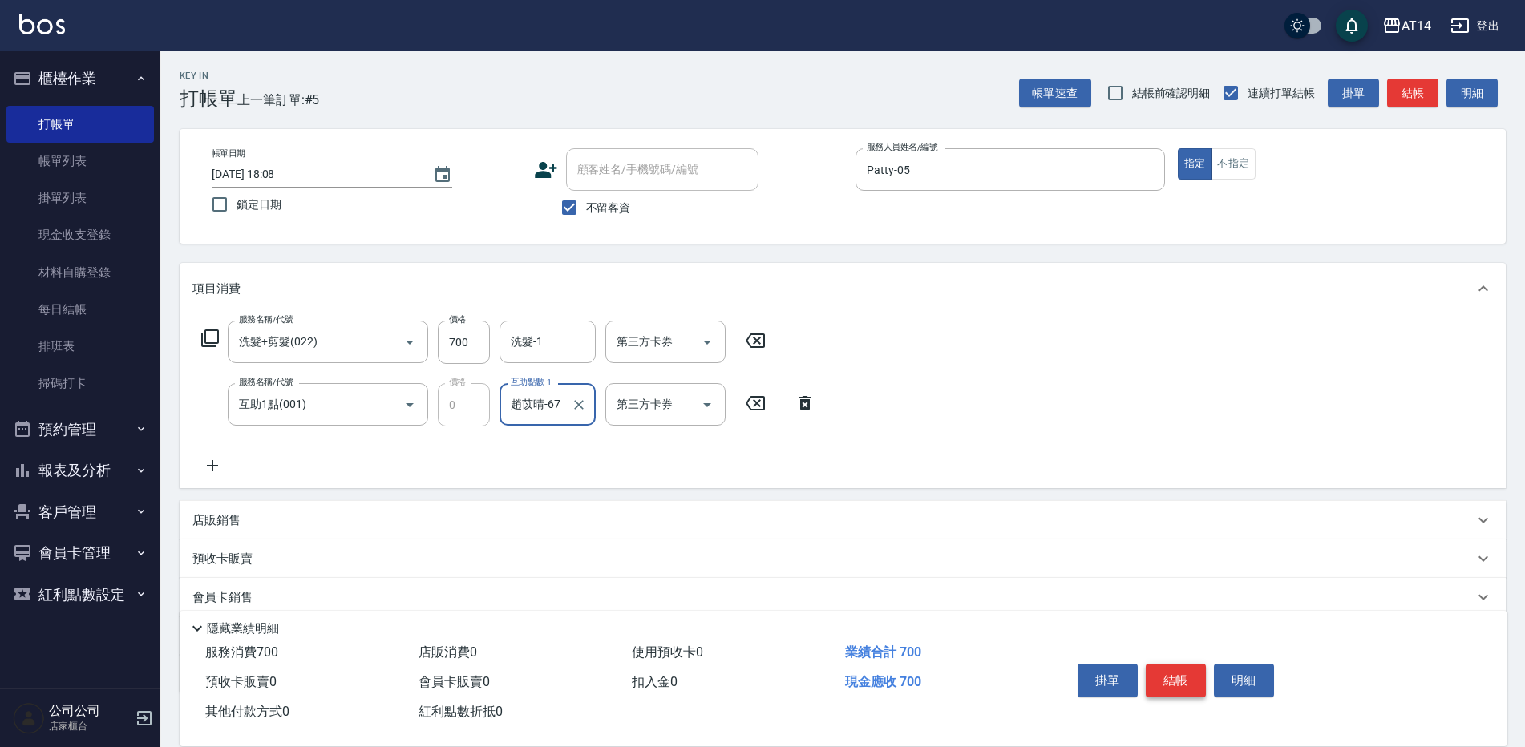
click at [1174, 678] on button "結帳" at bounding box center [1175, 681] width 60 height 34
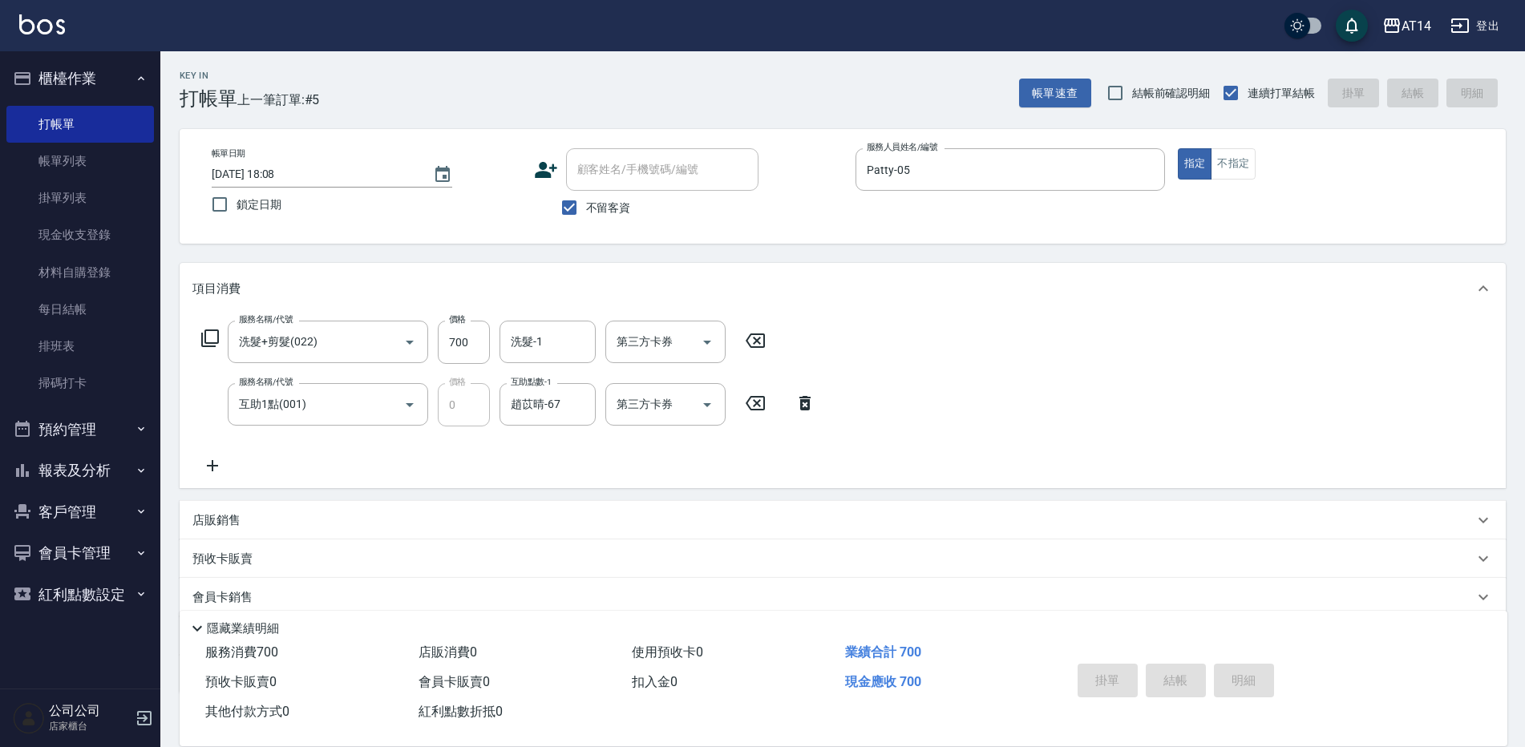
type input "[DATE] 18:09"
